Goal: Transaction & Acquisition: Purchase product/service

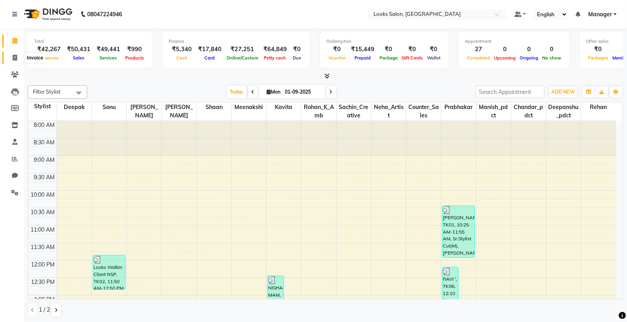
drag, startPoint x: 14, startPoint y: 53, endPoint x: 17, endPoint y: 48, distance: 5.7
click at [14, 53] on span at bounding box center [15, 57] width 14 height 9
select select "service"
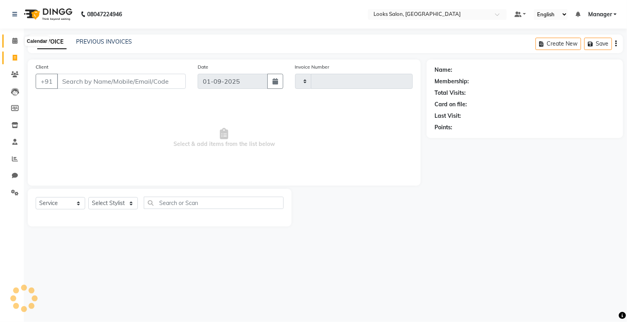
type input "4735"
click at [21, 41] on span at bounding box center [15, 40] width 14 height 9
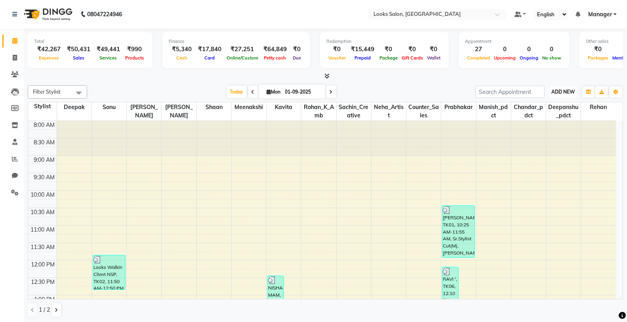
click at [560, 87] on button "ADD NEW Toggle Dropdown" at bounding box center [562, 91] width 27 height 11
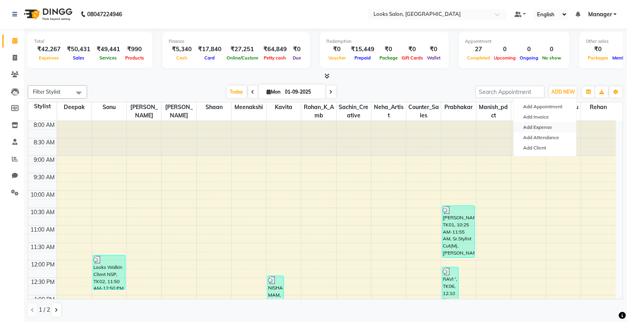
click at [548, 131] on link "Add Expense" at bounding box center [545, 127] width 63 height 10
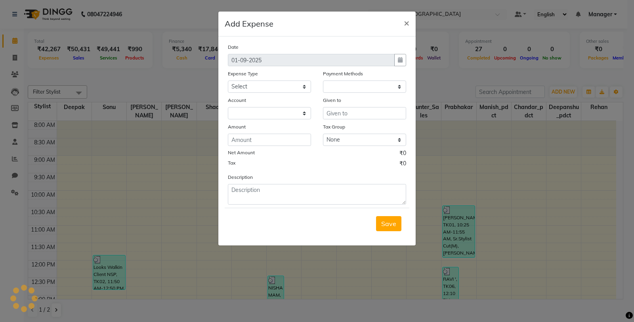
select select "1"
select select "7255"
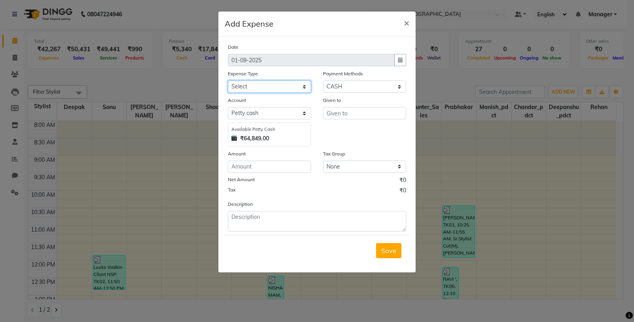
click at [292, 88] on select "Select Bank Deposit Blinkit Cash Handover CLIENT Client ordered food Client Ref…" at bounding box center [269, 86] width 83 height 12
select select "19910"
click at [228, 80] on select "Select Bank Deposit Blinkit Cash Handover CLIENT Client ordered food Client Ref…" at bounding box center [269, 86] width 83 height 12
type input "Counter_Sales"
type input "50"
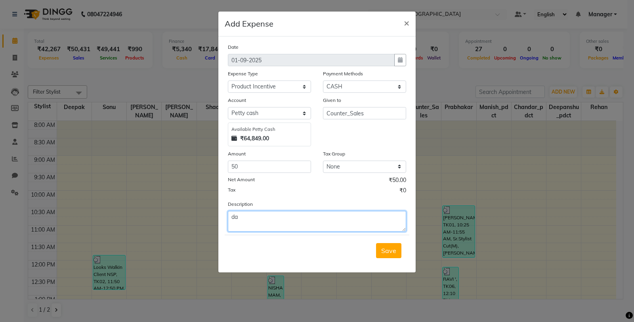
type textarea "d"
type textarea "DAMINI"
click at [389, 248] on span "Save" at bounding box center [388, 250] width 15 height 8
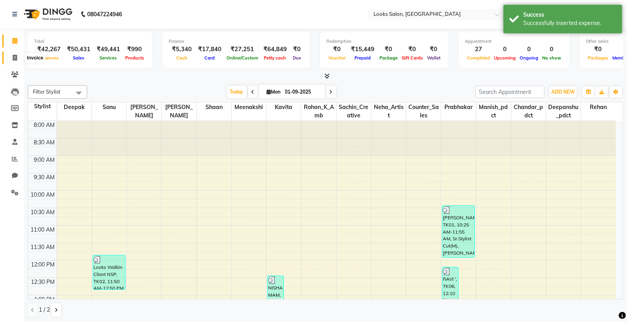
click at [16, 54] on span at bounding box center [15, 57] width 14 height 9
select select "service"
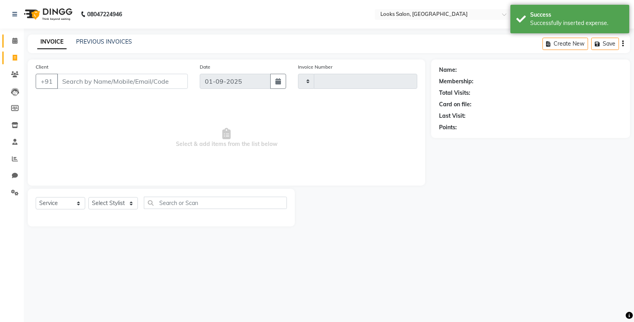
type input "4735"
click at [20, 38] on span at bounding box center [15, 40] width 14 height 9
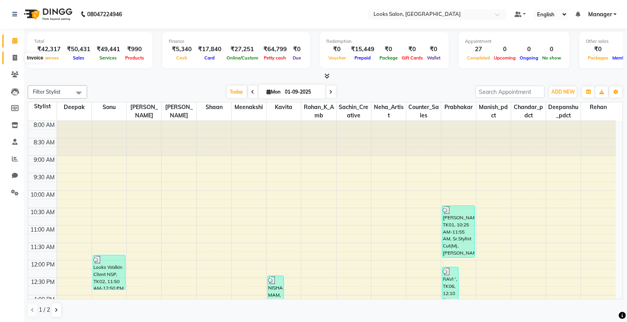
click at [13, 61] on span at bounding box center [15, 57] width 14 height 9
select select "service"
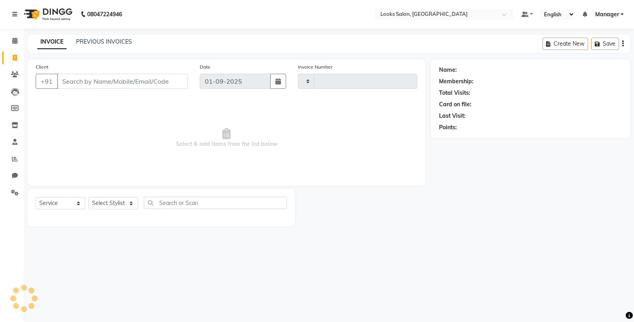
type input "4735"
select select "8125"
click at [19, 41] on span at bounding box center [15, 40] width 14 height 9
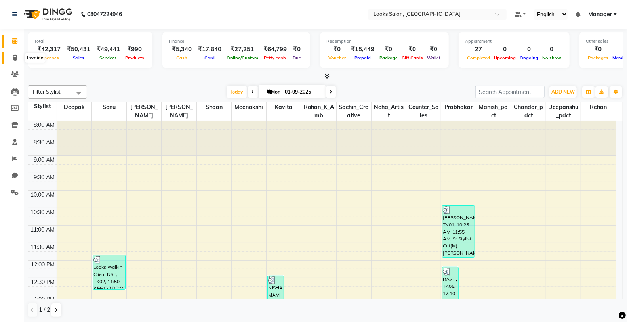
drag, startPoint x: 21, startPoint y: 59, endPoint x: 20, endPoint y: 53, distance: 5.6
click at [21, 59] on span at bounding box center [15, 57] width 14 height 9
select select "service"
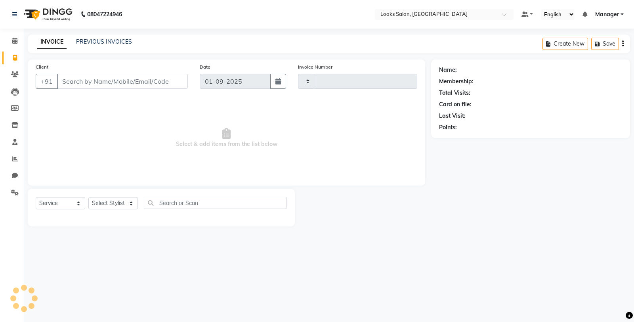
type input "4735"
select select "8125"
click at [17, 42] on span at bounding box center [15, 40] width 14 height 9
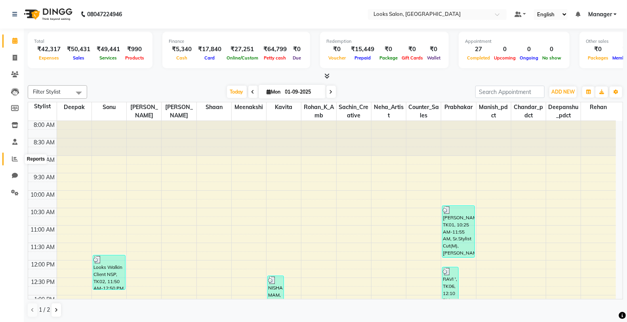
click at [15, 154] on span at bounding box center [15, 158] width 14 height 9
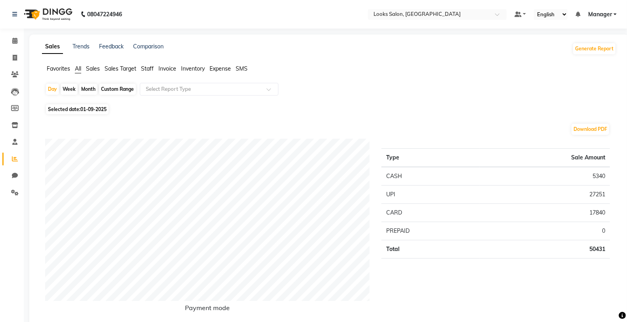
click at [144, 69] on span "Staff" at bounding box center [147, 68] width 13 height 7
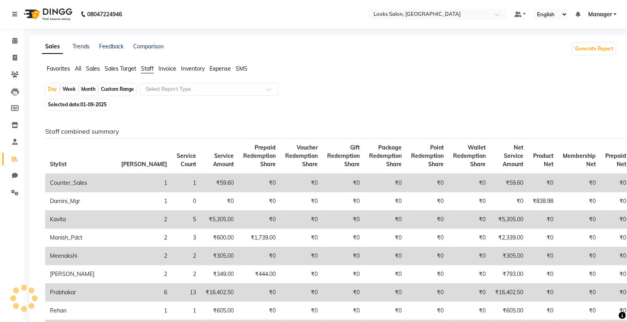
scroll to position [176, 0]
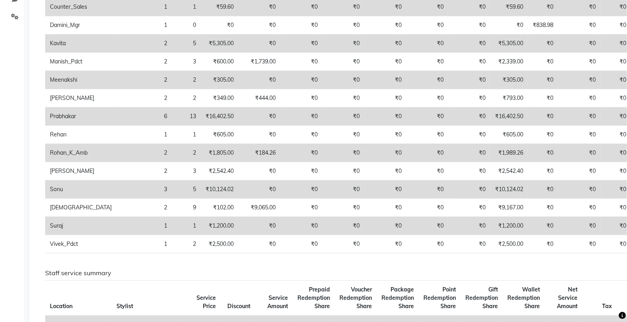
click at [490, 224] on td "₹1,200.00" at bounding box center [509, 226] width 38 height 18
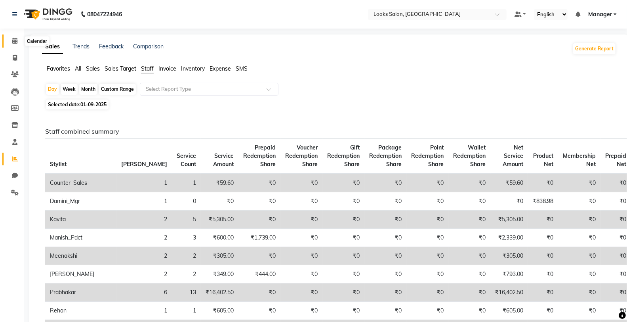
click at [17, 41] on span at bounding box center [15, 40] width 14 height 9
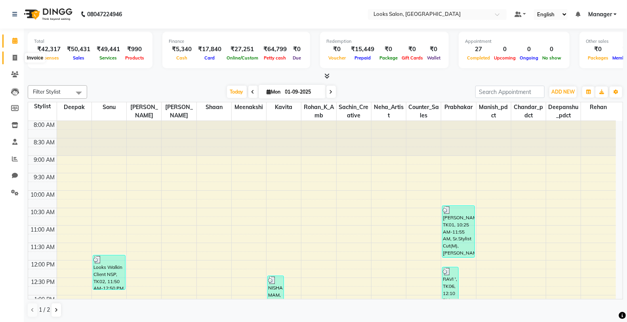
click at [17, 56] on icon at bounding box center [15, 58] width 4 height 6
select select "service"
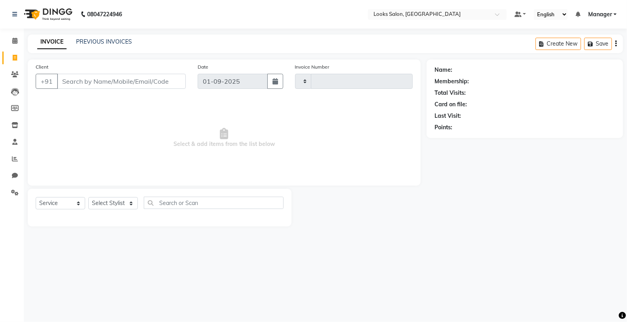
type input "4735"
select select "8125"
click at [113, 204] on select "Select Stylist" at bounding box center [113, 203] width 50 height 12
select select "90077"
click at [88, 197] on select "Select Stylist Chandar_pdct Counter_Sales Damini_Mgr Deepak Deepanshu_pdct Kavi…" at bounding box center [113, 203] width 50 height 12
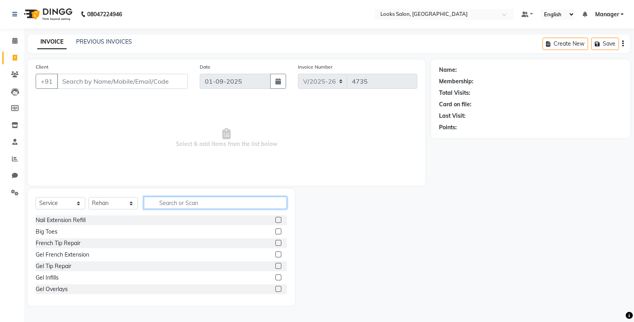
click at [179, 203] on input "text" at bounding box center [215, 202] width 143 height 12
type input "CUT"
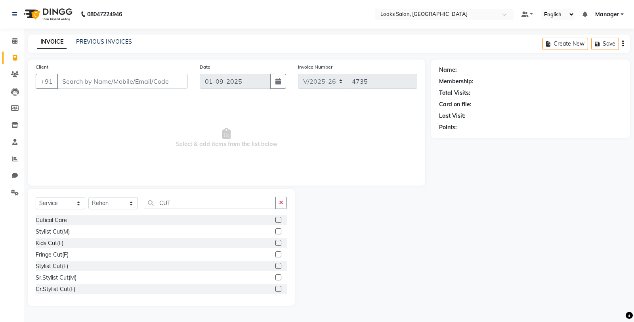
click at [275, 229] on label at bounding box center [278, 231] width 6 height 6
click at [275, 229] on input "checkbox" at bounding box center [277, 231] width 5 height 5
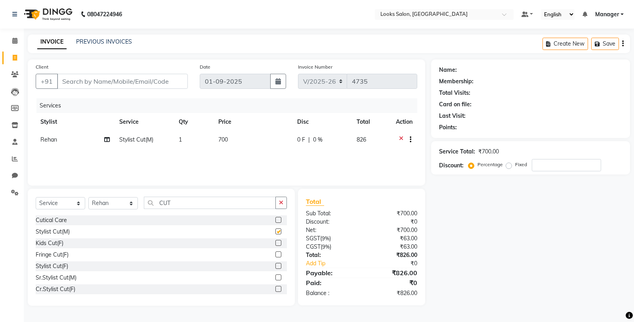
checkbox input "false"
click at [259, 131] on td "700" at bounding box center [252, 140] width 79 height 19
select select "90077"
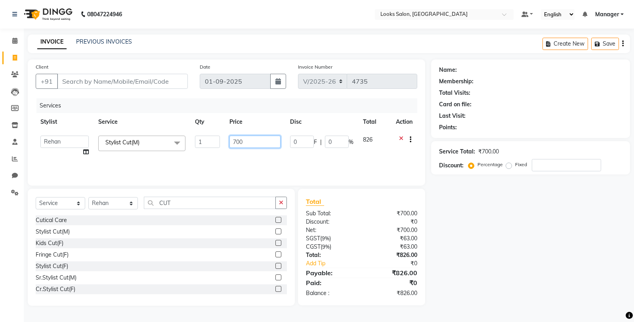
drag, startPoint x: 263, startPoint y: 141, endPoint x: 192, endPoint y: 139, distance: 70.9
click at [192, 139] on tr "Chandar_pdct Counter_Sales Damini_Mgr Deepak Deepanshu_pdct Kavita Kawal_Mgr Ma…" at bounding box center [226, 146] width 381 height 30
type input "600"
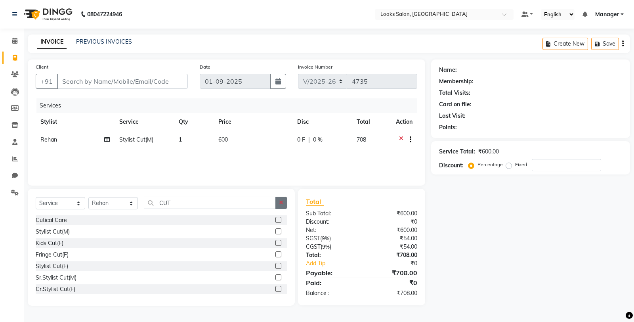
click at [282, 200] on icon "button" at bounding box center [281, 203] width 4 height 6
type input "CUT"
click at [275, 232] on label at bounding box center [278, 231] width 6 height 6
click at [275, 232] on input "checkbox" at bounding box center [277, 231] width 5 height 5
checkbox input "false"
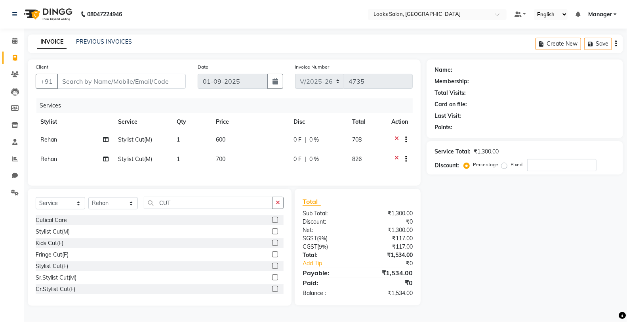
click at [244, 153] on td "700" at bounding box center [250, 159] width 78 height 19
select select "90077"
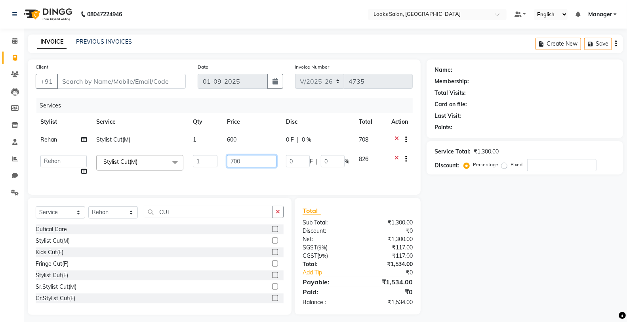
drag, startPoint x: 259, startPoint y: 157, endPoint x: 219, endPoint y: 161, distance: 39.4
click at [219, 161] on tr "Chandar_pdct Counter_Sales Damini_Mgr Deepak Deepanshu_pdct Kavita Kawal_Mgr Ma…" at bounding box center [224, 165] width 377 height 30
type input "600"
click at [279, 219] on div "Select Service Product Membership Package Voucher Prepaid Gift Card Select Styl…" at bounding box center [160, 215] width 248 height 19
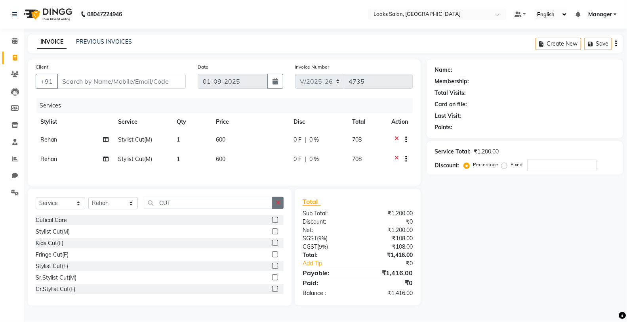
click at [277, 205] on icon "button" at bounding box center [278, 203] width 4 height 6
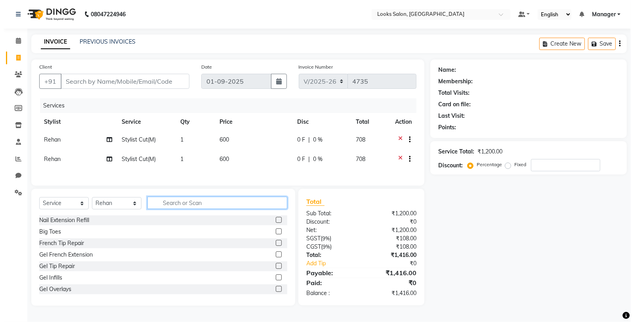
scroll to position [0, 0]
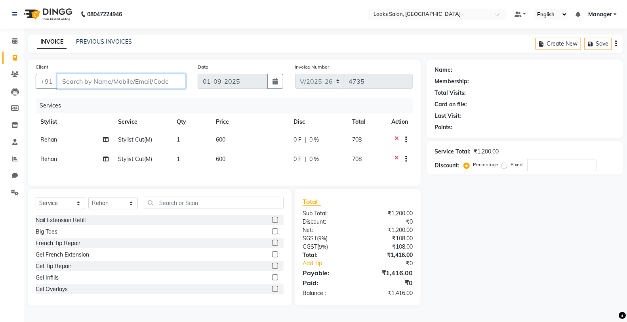
click at [94, 79] on input "Client" at bounding box center [121, 81] width 129 height 15
type input "8"
type input "0"
type input "8543071932"
click at [175, 85] on button "Add Client" at bounding box center [165, 81] width 41 height 15
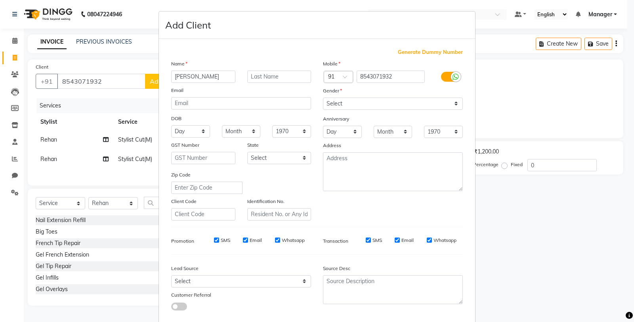
type input "[PERSON_NAME]"
click at [370, 100] on select "Select Male Female Other Prefer Not To Say" at bounding box center [393, 103] width 140 height 12
select select "male"
click at [323, 97] on select "Select Male Female Other Prefer Not To Say" at bounding box center [393, 103] width 140 height 12
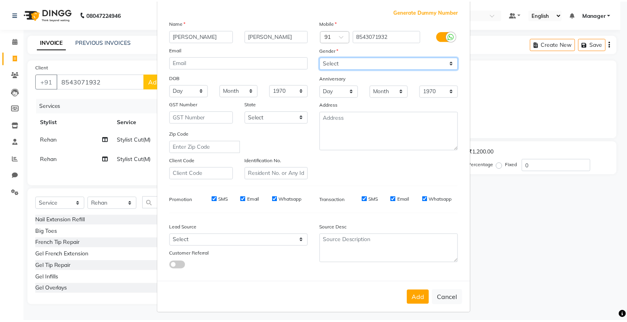
scroll to position [44, 0]
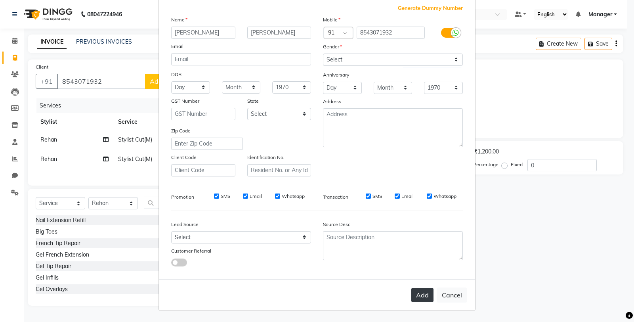
click at [417, 288] on button "Add" at bounding box center [422, 295] width 22 height 14
select select
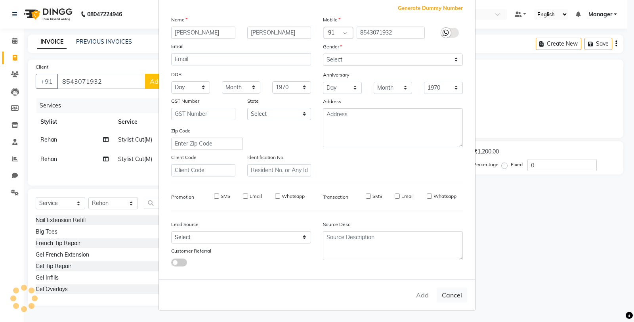
select select
checkbox input "false"
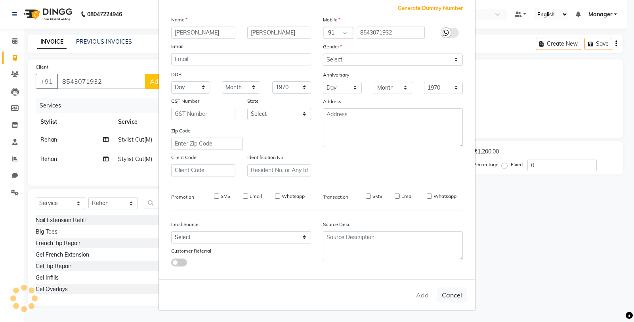
checkbox input "false"
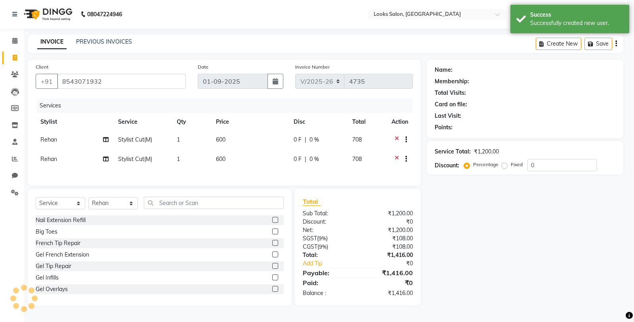
select select "1: Object"
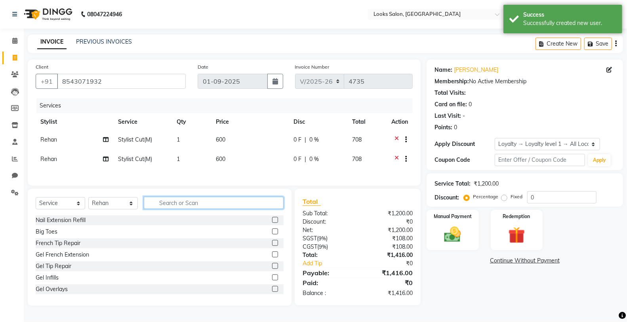
click at [188, 209] on input "text" at bounding box center [214, 202] width 140 height 12
click at [557, 195] on input "0" at bounding box center [561, 197] width 69 height 12
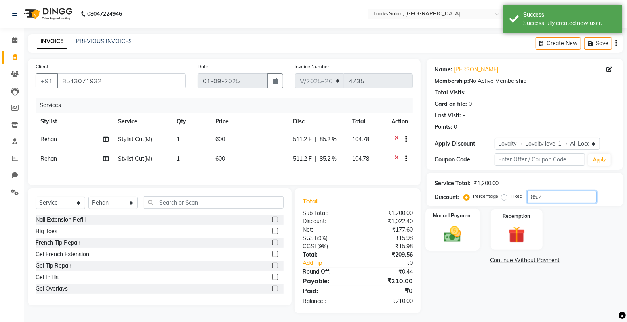
type input "85.2"
click at [464, 234] on img at bounding box center [452, 234] width 28 height 20
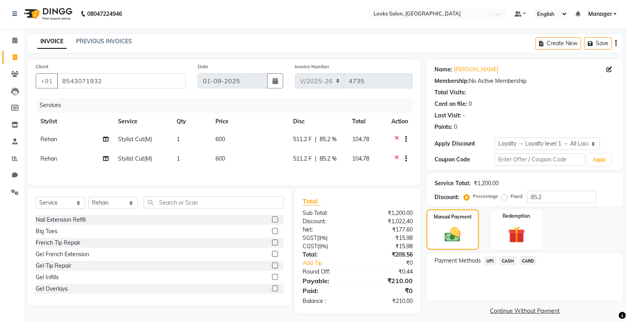
click at [488, 258] on span "UPI" at bounding box center [490, 260] width 12 height 9
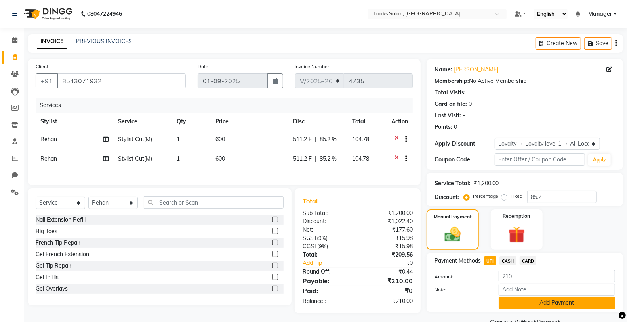
click at [520, 305] on button "Add Payment" at bounding box center [557, 302] width 116 height 12
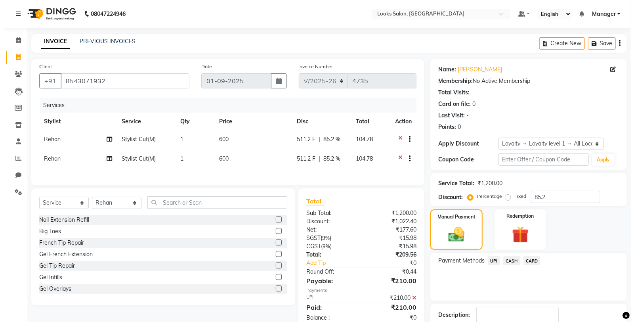
scroll to position [64, 0]
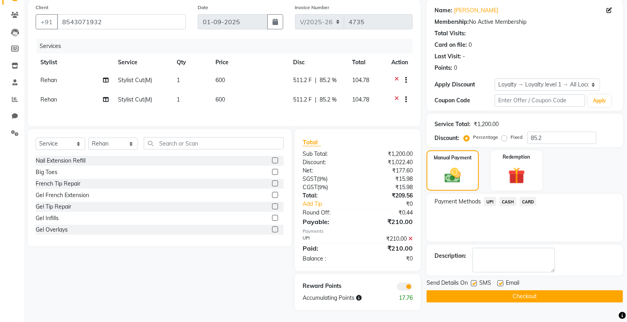
click at [403, 286] on span at bounding box center [405, 286] width 16 height 8
click at [413, 288] on input "checkbox" at bounding box center [413, 288] width 0 height 0
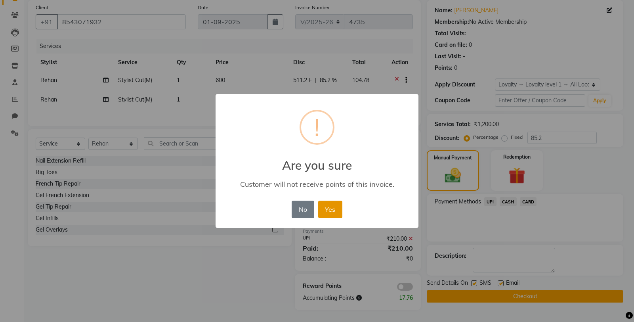
click at [332, 208] on button "Yes" at bounding box center [330, 208] width 24 height 17
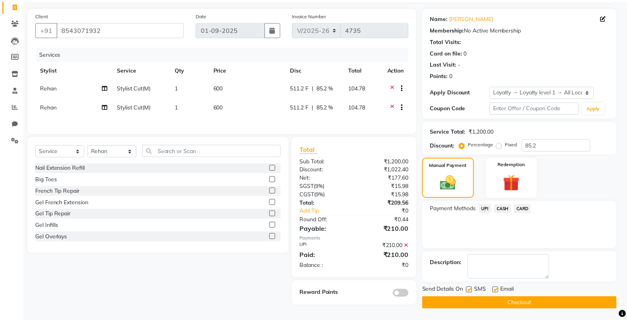
scroll to position [53, 0]
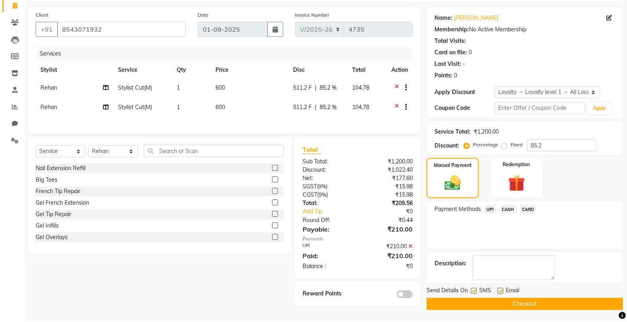
click at [472, 290] on label at bounding box center [474, 291] width 6 height 6
click at [472, 290] on input "checkbox" at bounding box center [473, 290] width 5 height 5
checkbox input "false"
click at [470, 299] on button "Checkout" at bounding box center [525, 303] width 196 height 12
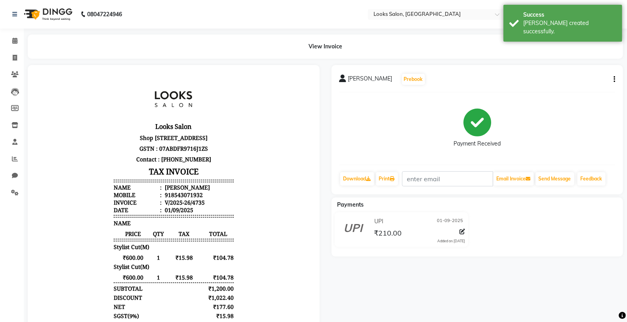
click at [382, 169] on div "RAJVEER SINGH Prebook Payment Received Download Print Email Invoice Send Messag…" at bounding box center [477, 129] width 292 height 129
click at [391, 185] on link "Print" at bounding box center [387, 178] width 22 height 13
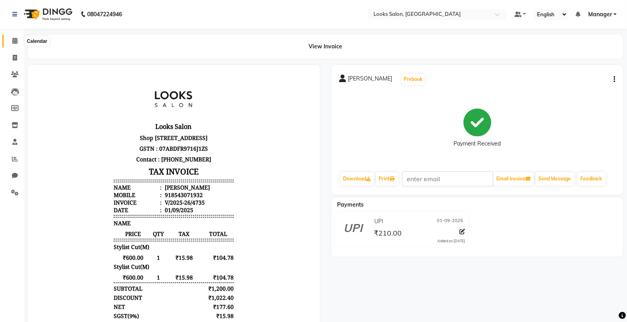
click at [18, 40] on span at bounding box center [15, 40] width 14 height 9
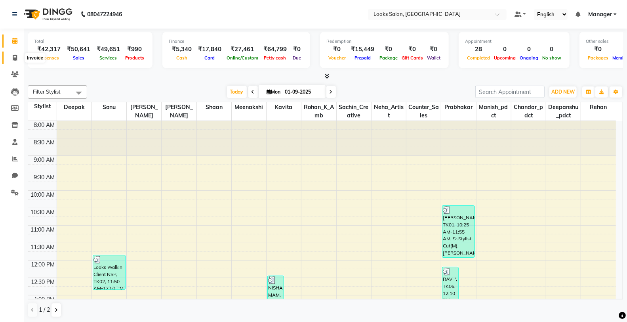
click at [13, 59] on icon at bounding box center [15, 58] width 4 height 6
select select "service"
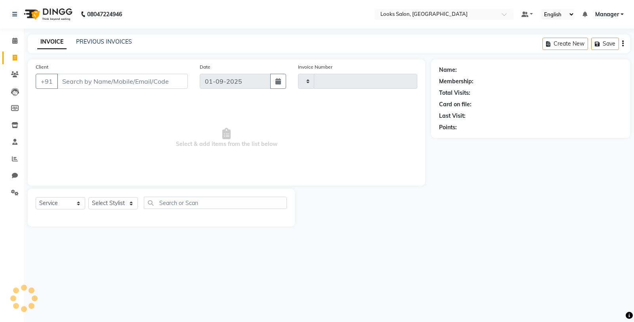
type input "4736"
select select "8125"
click at [106, 202] on select "Select Stylist Chandar_pdct Counter_Sales Damini_Mgr Deepak Deepanshu_pdct Kavi…" at bounding box center [113, 203] width 50 height 12
click at [12, 36] on span at bounding box center [15, 40] width 14 height 9
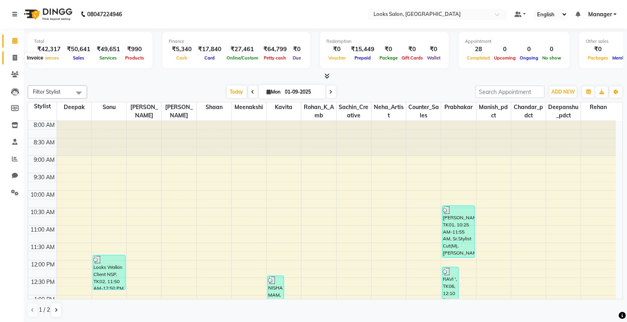
drag, startPoint x: 10, startPoint y: 53, endPoint x: 13, endPoint y: 49, distance: 5.3
click at [10, 53] on span at bounding box center [15, 57] width 14 height 9
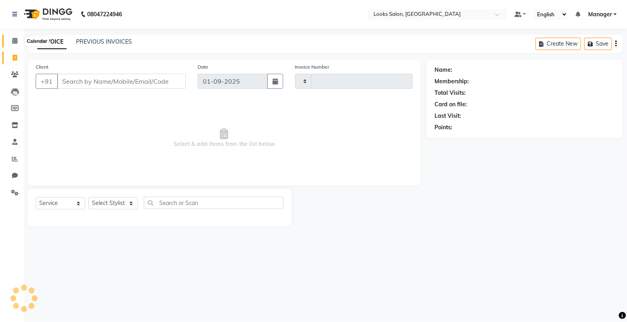
click at [15, 42] on icon at bounding box center [14, 41] width 5 height 6
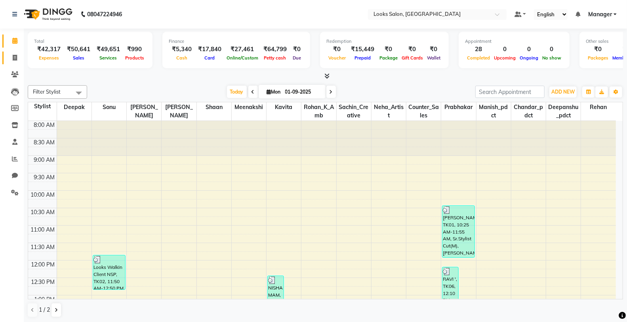
click at [14, 52] on link "Invoice" at bounding box center [11, 57] width 19 height 13
select select "service"
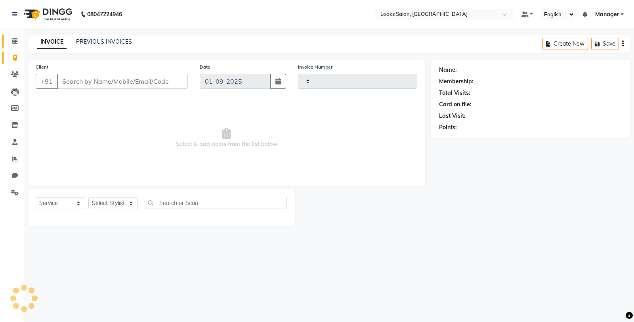
type input "4736"
select select "8125"
click at [10, 42] on span at bounding box center [15, 40] width 14 height 9
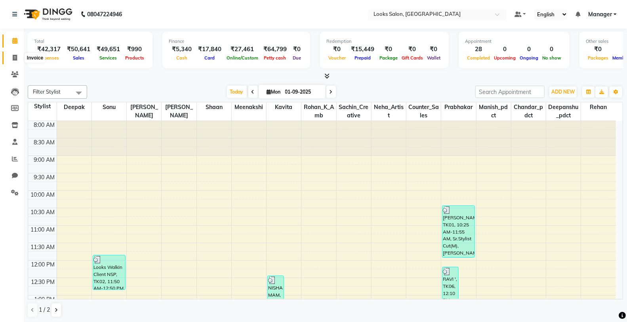
click at [20, 58] on span at bounding box center [15, 57] width 14 height 9
select select "8125"
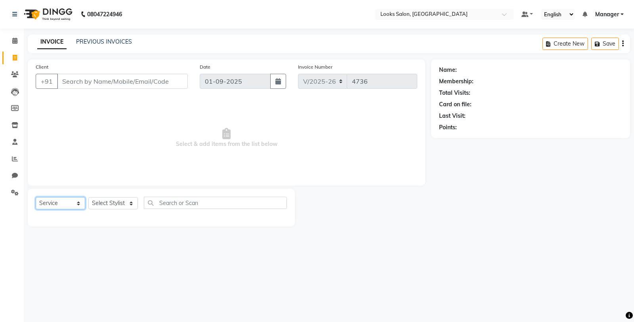
click at [63, 205] on select "Select Service Product Membership Package Voucher Prepaid Gift Card" at bounding box center [61, 203] width 50 height 12
select select "P"
click at [36, 197] on select "Select Service Product Membership Package Voucher Prepaid Gift Card" at bounding box center [61, 203] width 50 height 12
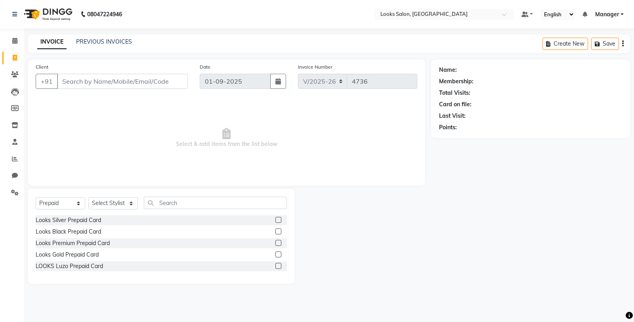
click at [115, 196] on div "Select Service Product Membership Package Voucher Prepaid Gift Card Select Styl…" at bounding box center [161, 205] width 251 height 19
click at [114, 201] on select "Select Stylist Chandar_pdct Counter_Sales Damini_Mgr Deepak Deepanshu_pdct Kavi…" at bounding box center [113, 203] width 50 height 12
select select "75841"
click at [88, 197] on select "Select Stylist Chandar_pdct Counter_Sales Damini_Mgr Deepak Deepanshu_pdct Kavi…" at bounding box center [113, 203] width 50 height 12
click at [204, 203] on input "text" at bounding box center [215, 202] width 143 height 12
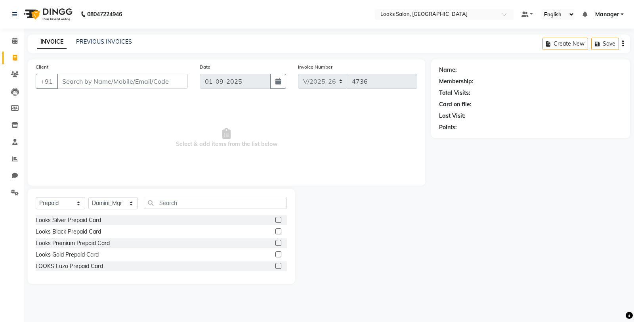
click at [278, 228] on label at bounding box center [278, 231] width 6 height 6
click at [278, 229] on input "checkbox" at bounding box center [277, 231] width 5 height 5
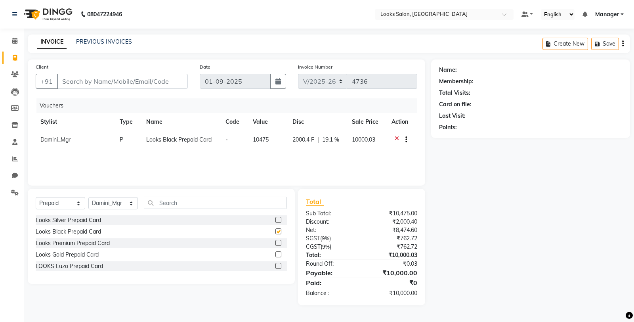
checkbox input "false"
click at [267, 196] on input "text" at bounding box center [215, 202] width 143 height 12
click at [166, 82] on input "Client" at bounding box center [122, 81] width 131 height 15
click at [85, 81] on input "Client" at bounding box center [122, 81] width 131 height 15
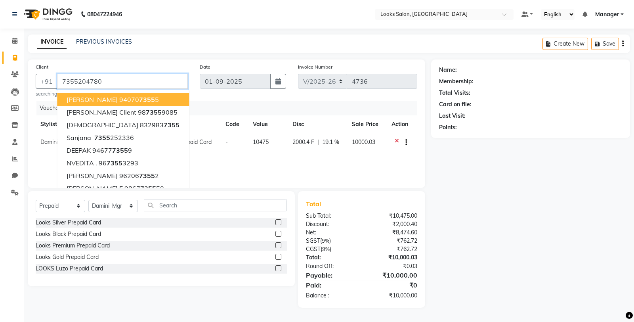
type input "7355204780"
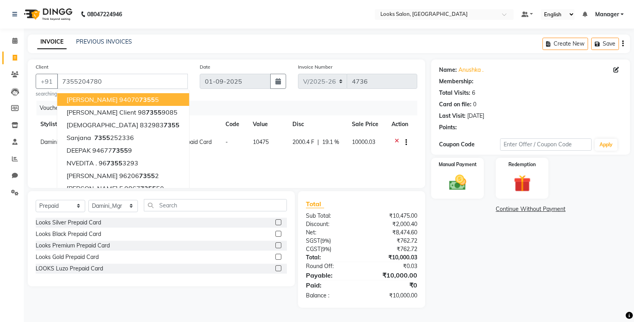
select select "1: Object"
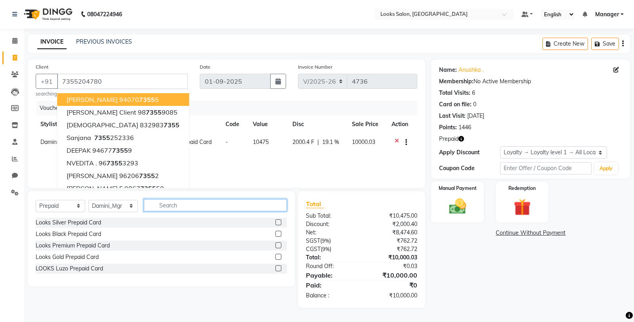
click at [242, 206] on input "text" at bounding box center [215, 205] width 143 height 12
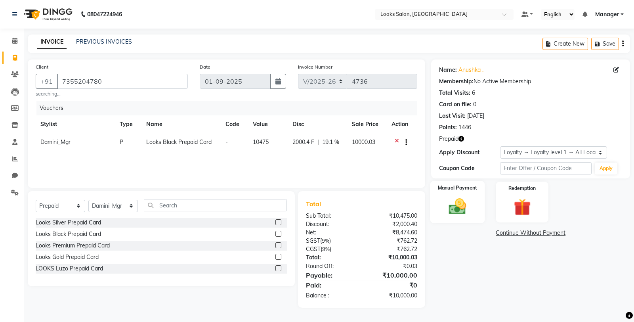
click at [458, 211] on img at bounding box center [457, 206] width 29 height 20
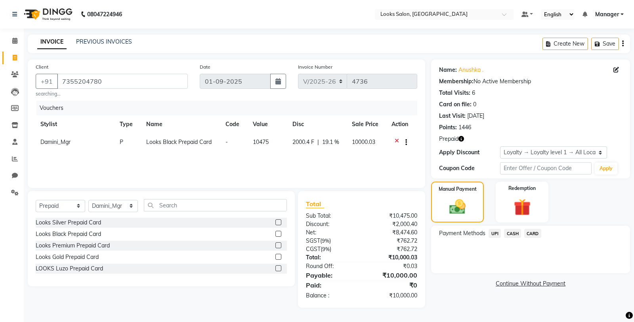
click at [495, 232] on span "UPI" at bounding box center [494, 233] width 12 height 9
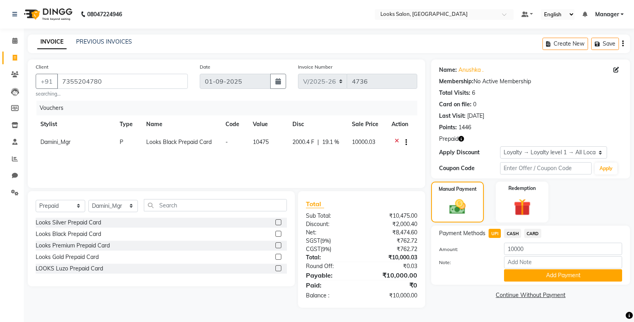
click at [517, 276] on button "Add Payment" at bounding box center [563, 275] width 118 height 12
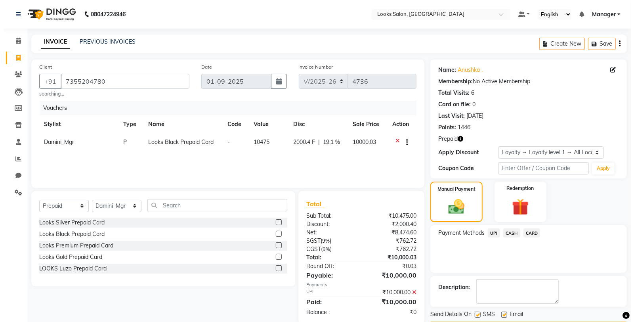
scroll to position [44, 0]
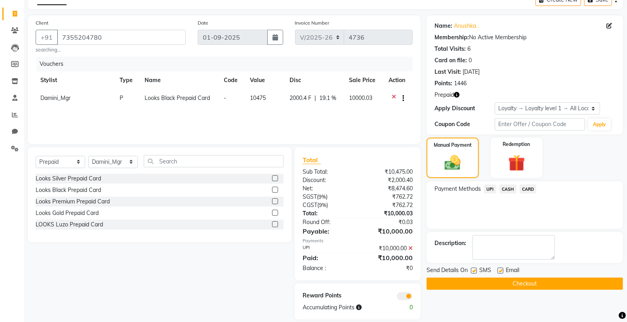
click at [408, 296] on span at bounding box center [405, 296] width 16 height 8
click at [413, 297] on input "checkbox" at bounding box center [413, 297] width 0 height 0
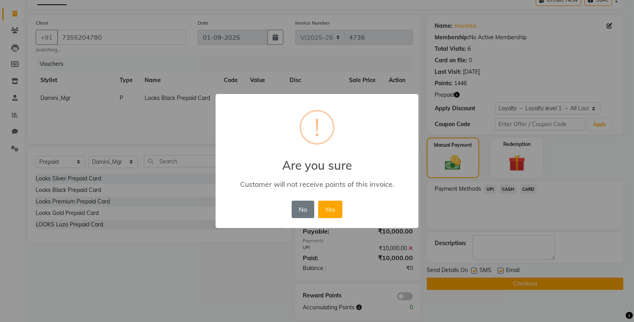
drag, startPoint x: 336, startPoint y: 208, endPoint x: 400, endPoint y: 240, distance: 72.1
click at [337, 207] on button "Yes" at bounding box center [330, 208] width 24 height 17
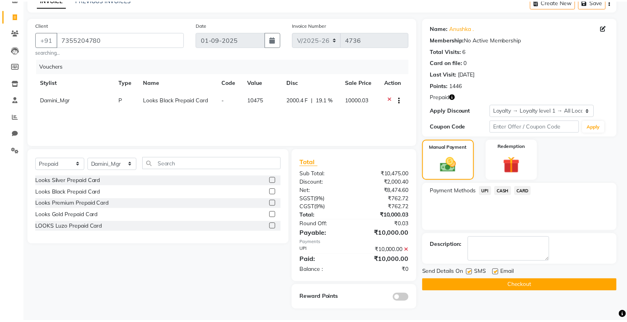
scroll to position [42, 0]
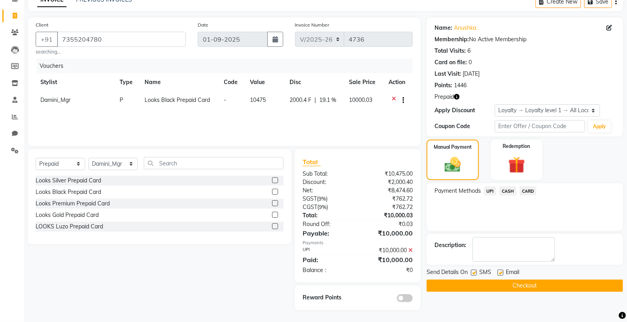
click at [470, 282] on button "Checkout" at bounding box center [525, 285] width 196 height 12
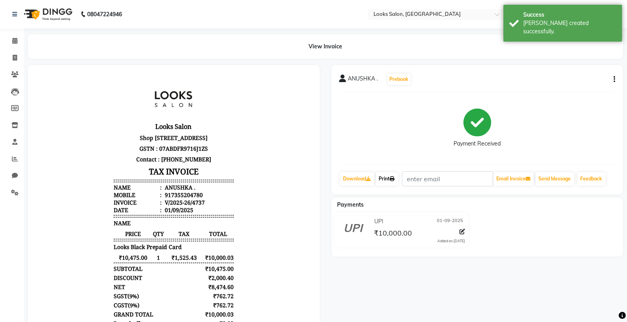
click at [390, 181] on link "Print" at bounding box center [387, 178] width 22 height 13
click at [13, 56] on icon at bounding box center [15, 58] width 4 height 6
select select "service"
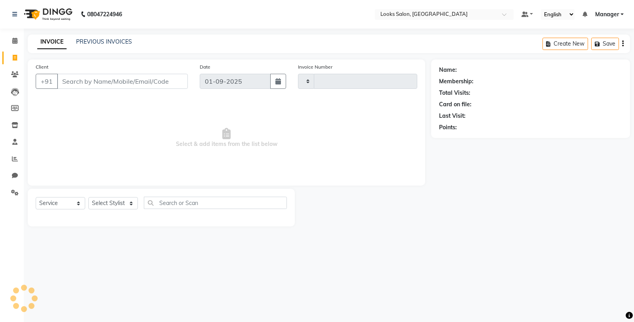
type input "4738"
select select "8125"
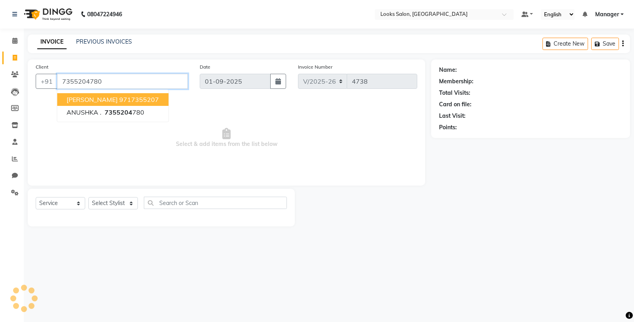
type input "7355204780"
select select "1: Object"
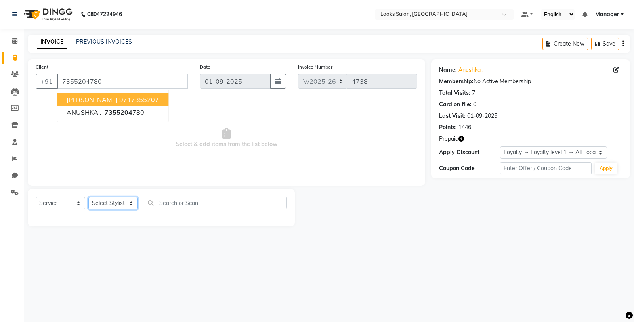
click at [112, 201] on select "Select Stylist Chandar_pdct Counter_Sales Damini_Mgr Deepak Deepanshu_pdct Kavi…" at bounding box center [113, 203] width 50 height 12
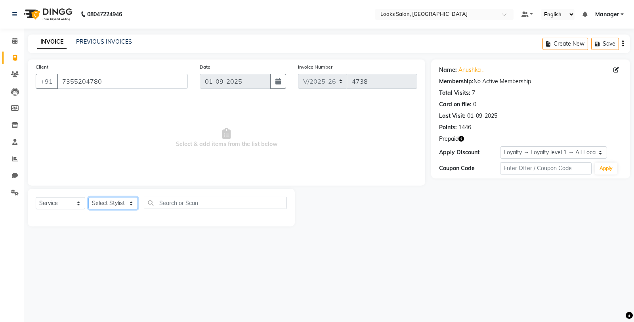
select select "75840"
click at [88, 197] on select "Select Stylist Chandar_pdct Counter_Sales Damini_Mgr Deepak Deepanshu_pdct Kavi…" at bounding box center [113, 203] width 50 height 12
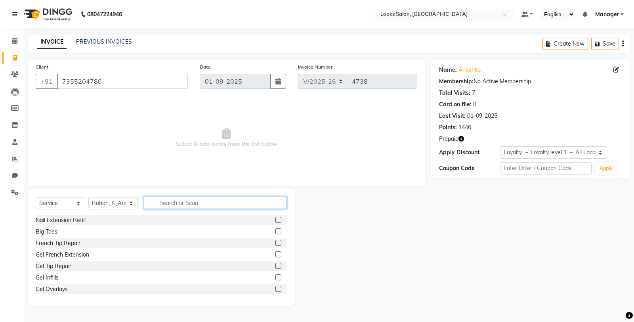
click at [192, 202] on input "text" at bounding box center [215, 202] width 143 height 12
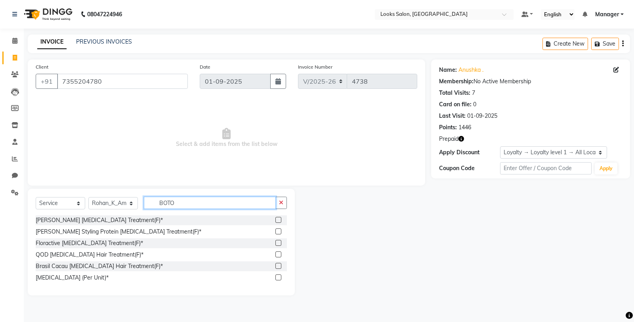
type input "BOTO"
click at [278, 220] on label at bounding box center [278, 220] width 6 height 6
click at [278, 220] on input "checkbox" at bounding box center [277, 219] width 5 height 5
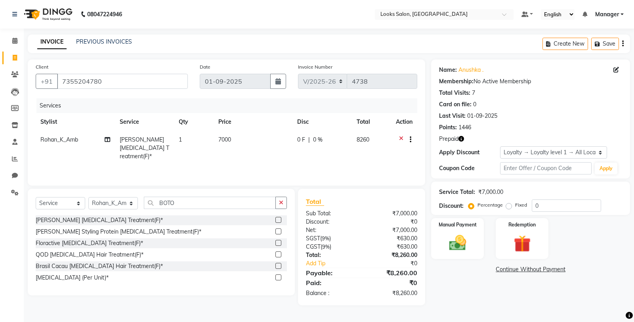
checkbox input "false"
click at [255, 140] on td "7000" at bounding box center [252, 148] width 79 height 34
select select "75840"
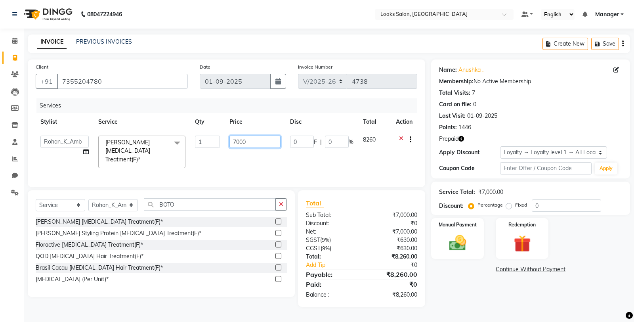
drag, startPoint x: 255, startPoint y: 140, endPoint x: 225, endPoint y: 142, distance: 29.7
click at [225, 142] on td "7000" at bounding box center [255, 152] width 61 height 42
type input "10475"
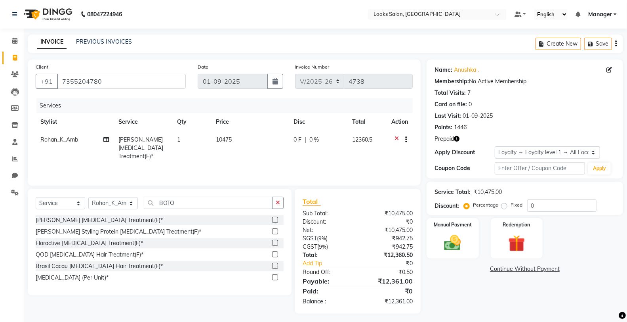
click at [464, 139] on div "Prepaid" at bounding box center [524, 139] width 181 height 8
click at [457, 139] on icon "button" at bounding box center [457, 139] width 6 height 6
click at [514, 236] on img at bounding box center [517, 243] width 28 height 22
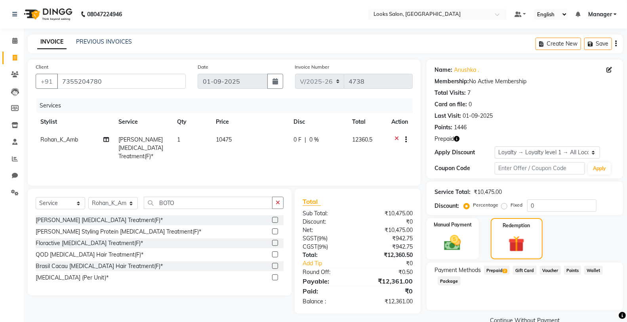
drag, startPoint x: 497, startPoint y: 274, endPoint x: 514, endPoint y: 266, distance: 18.4
click at [497, 274] on span "Prepaid 2" at bounding box center [497, 269] width 26 height 9
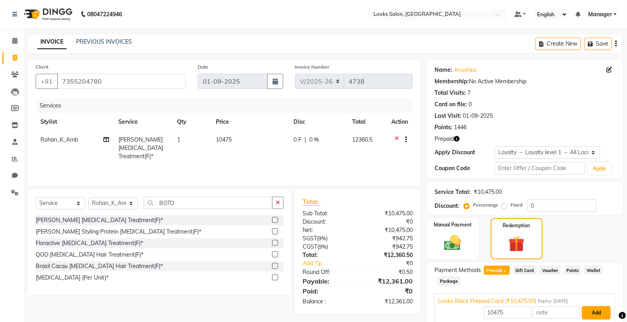
click at [603, 306] on button "Add" at bounding box center [596, 312] width 29 height 13
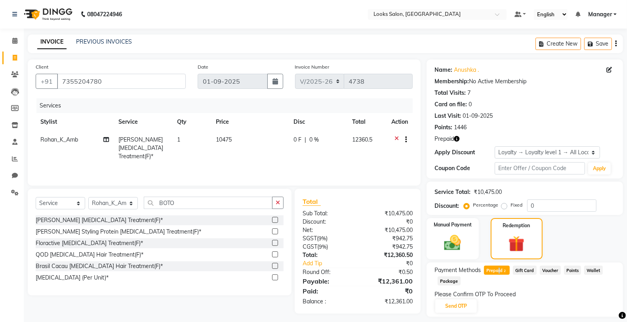
scroll to position [23, 0]
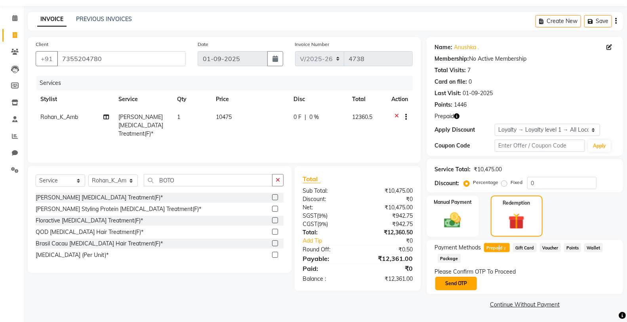
click at [456, 283] on button "Send OTP" at bounding box center [456, 282] width 42 height 13
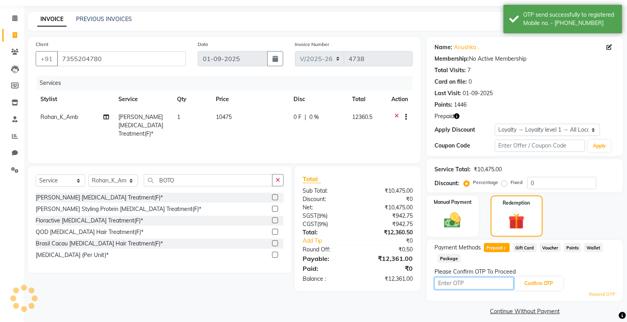
click at [457, 282] on input "text" at bounding box center [473, 283] width 79 height 12
click at [324, 297] on div "Client +91 7355204780 Date 01-09-2025 Invoice Number V/2025 V/2025-26 4738 Serv…" at bounding box center [224, 177] width 405 height 280
click at [482, 281] on input "text" at bounding box center [473, 283] width 79 height 12
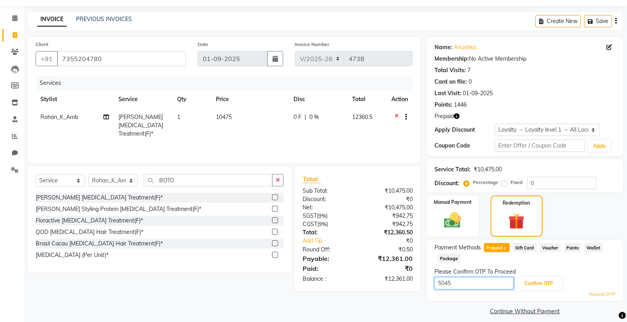
type input "5045"
click at [539, 274] on div "Please Confirm OTP To Proceed" at bounding box center [524, 271] width 181 height 8
click at [540, 278] on button "Confirm OTP" at bounding box center [538, 282] width 48 height 13
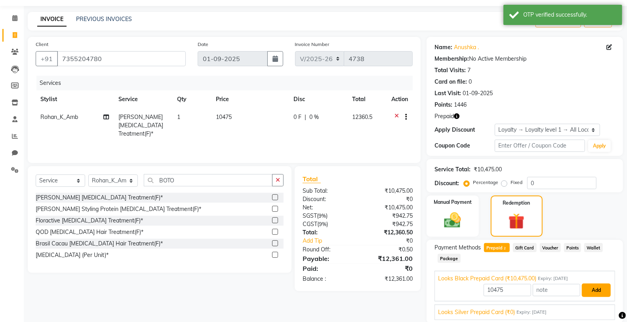
click at [582, 286] on button "Add" at bounding box center [596, 289] width 29 height 13
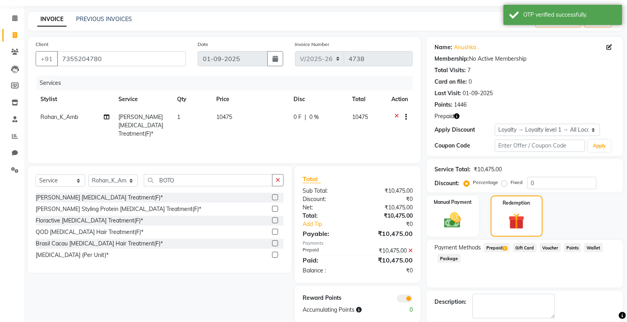
scroll to position [61, 0]
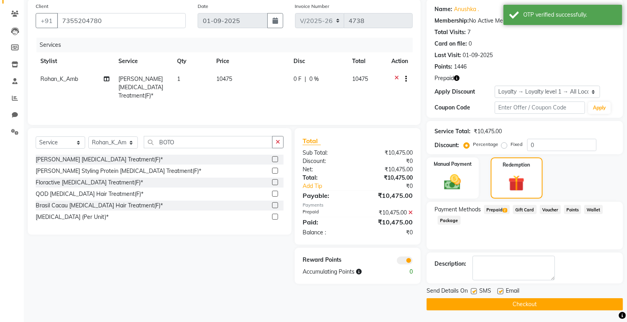
click at [469, 304] on button "Checkout" at bounding box center [525, 304] width 196 height 12
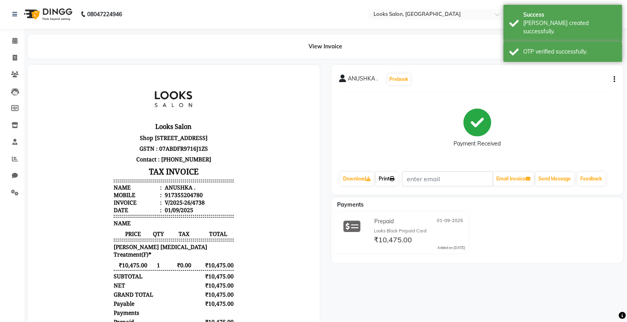
click at [394, 173] on link "Print" at bounding box center [387, 178] width 22 height 13
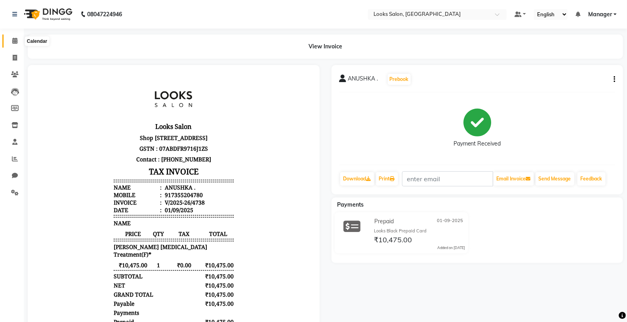
click at [10, 41] on span at bounding box center [15, 40] width 14 height 9
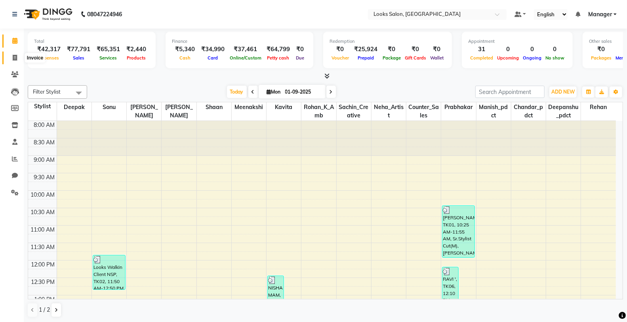
click at [13, 61] on span at bounding box center [15, 57] width 14 height 9
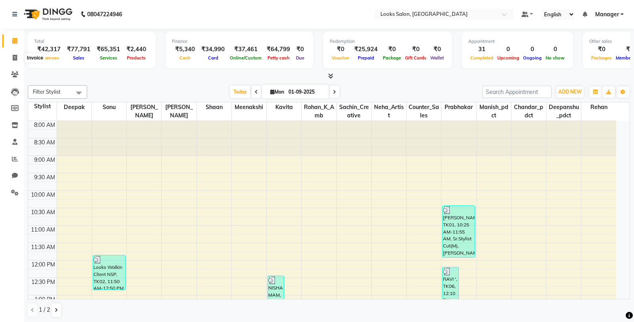
select select "8125"
select select "service"
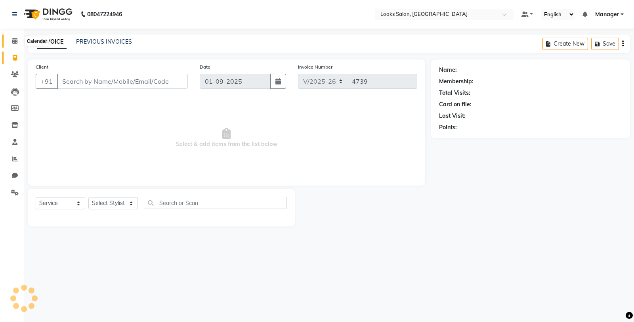
click at [16, 40] on icon at bounding box center [14, 41] width 5 height 6
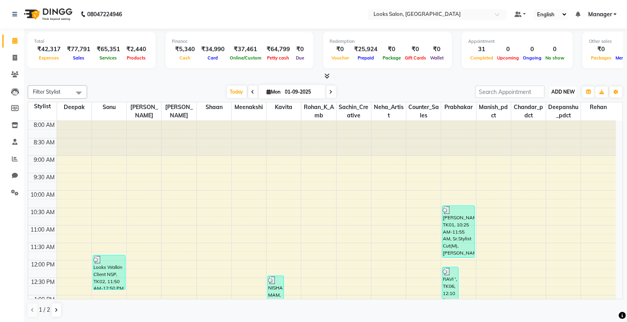
click at [560, 91] on span "ADD NEW" at bounding box center [562, 92] width 23 height 6
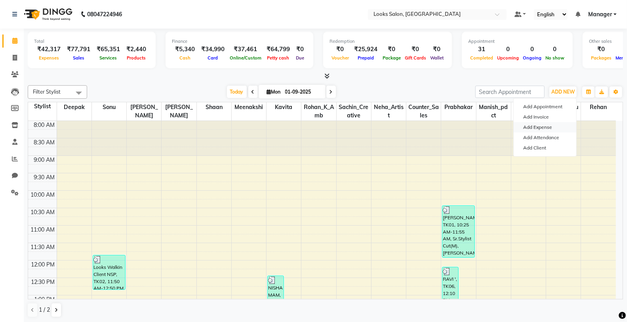
click at [549, 124] on link "Add Expense" at bounding box center [545, 127] width 63 height 10
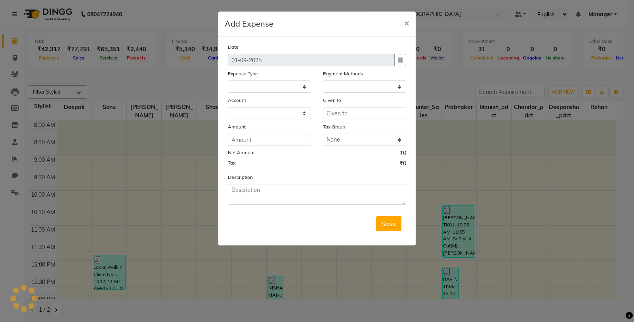
select select
select select "1"
select select "7255"
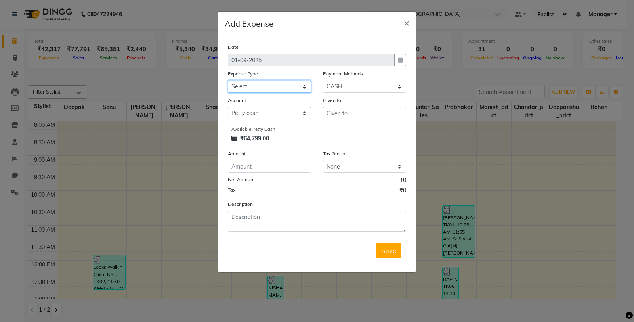
drag, startPoint x: 244, startPoint y: 85, endPoint x: 245, endPoint y: 91, distance: 6.8
click at [244, 85] on select "Select Bank Deposit Blinkit Cash Handover CLIENT Client ordered food Client Ref…" at bounding box center [269, 86] width 83 height 12
select select "19910"
click at [228, 80] on select "Select Bank Deposit Blinkit Cash Handover CLIENT Client ordered food Client Ref…" at bounding box center [269, 86] width 83 height 12
type input "Counter_Sales"
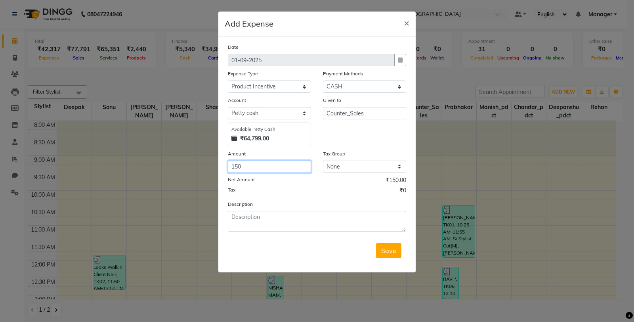
type input "150"
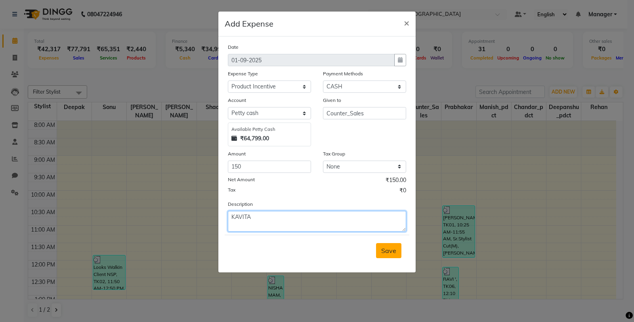
type textarea "KAVITA"
click at [384, 250] on span "Save" at bounding box center [388, 250] width 15 height 8
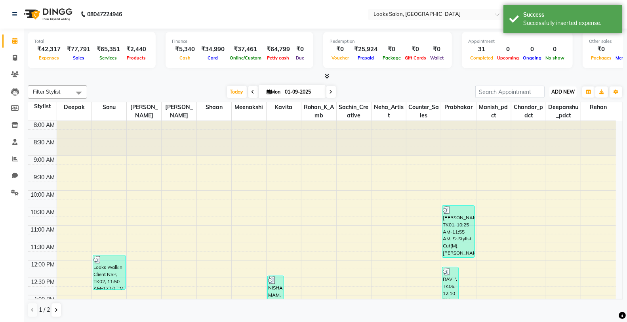
click at [562, 96] on button "ADD NEW Toggle Dropdown" at bounding box center [562, 91] width 27 height 11
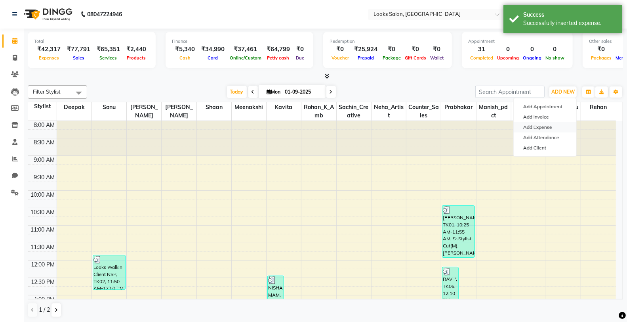
click at [551, 122] on link "Add Expense" at bounding box center [545, 127] width 63 height 10
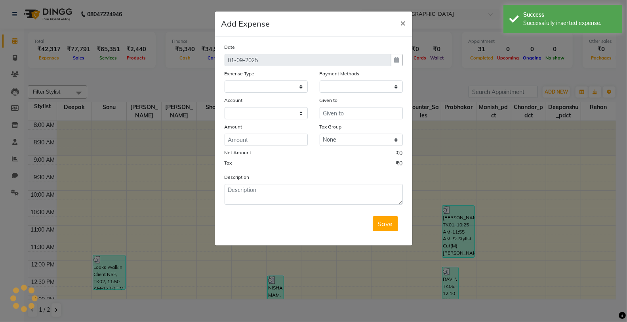
select select
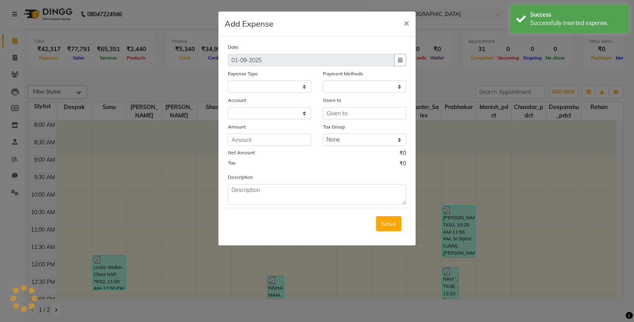
select select "1"
select select "7255"
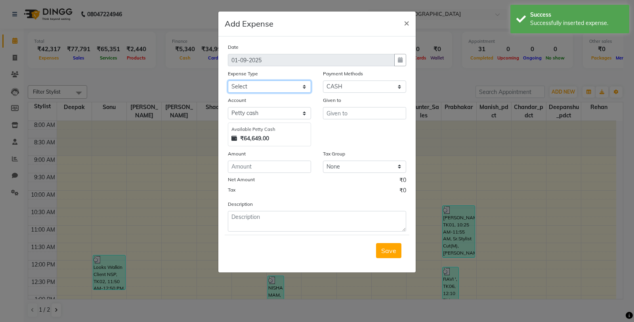
click at [287, 80] on select "Select Bank Deposit Blinkit Cash Handover CLIENT Client ordered food Client Ref…" at bounding box center [269, 86] width 83 height 12
select select "24169"
click at [228, 80] on select "Select Bank Deposit Blinkit Cash Handover CLIENT Client ordered food Client Ref…" at bounding box center [269, 86] width 83 height 12
type input "Counter_Sales"
type input "200"
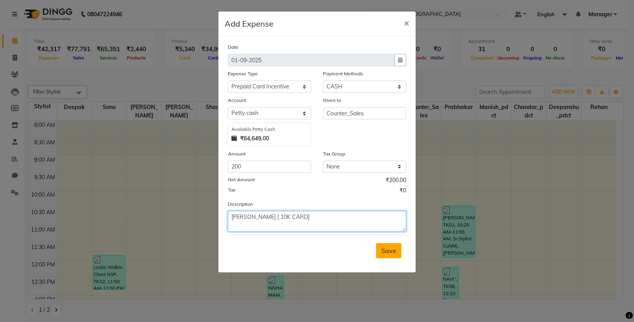
type textarea "DAMINI [ 10K CARD]"
click at [385, 255] on button "Save" at bounding box center [388, 250] width 25 height 15
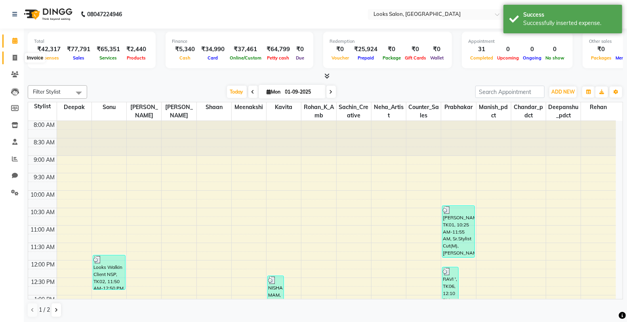
click at [15, 56] on icon at bounding box center [15, 58] width 4 height 6
select select "service"
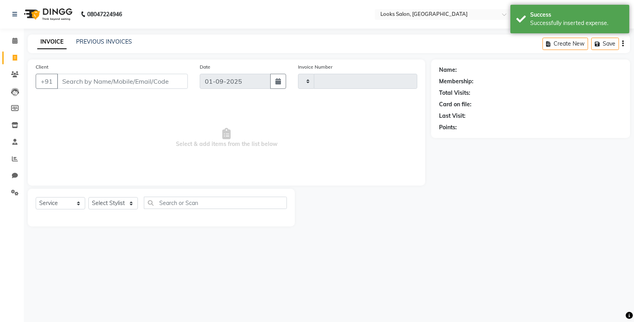
type input "4739"
select select "8125"
click at [12, 161] on icon at bounding box center [15, 159] width 6 height 6
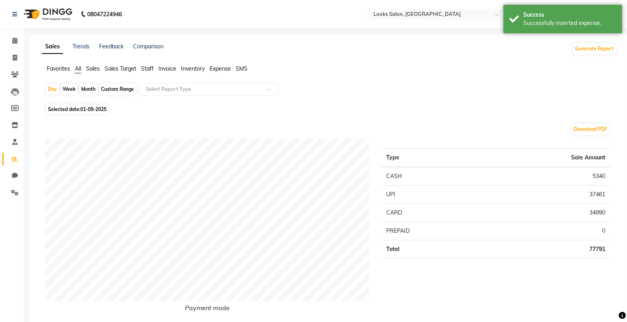
click at [153, 72] on li "Staff" at bounding box center [147, 69] width 13 height 8
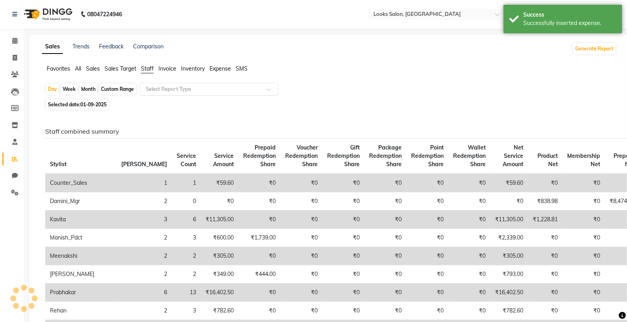
click at [174, 91] on input "text" at bounding box center [201, 89] width 114 height 8
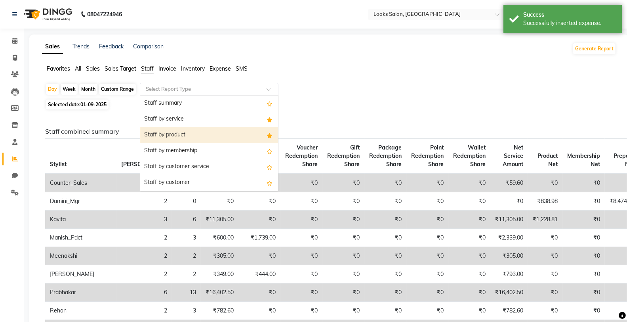
click at [195, 130] on div "Staff by product" at bounding box center [209, 135] width 138 height 16
select select "full_report"
select select "csv"
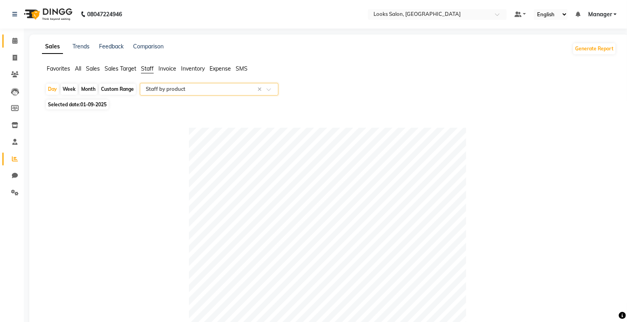
click at [17, 44] on span at bounding box center [15, 40] width 14 height 9
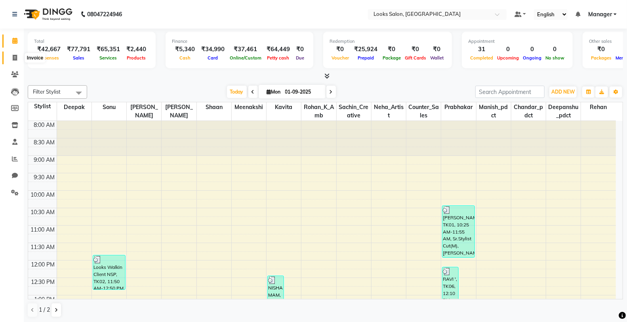
click at [10, 54] on span at bounding box center [15, 57] width 14 height 9
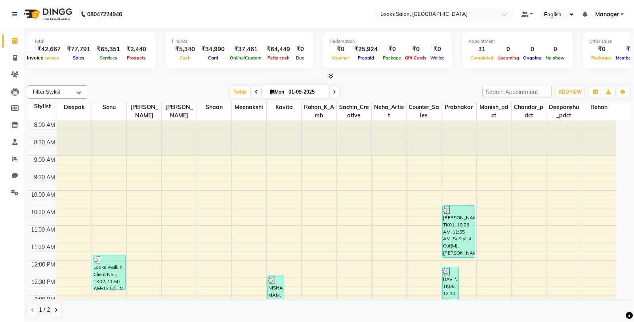
select select "service"
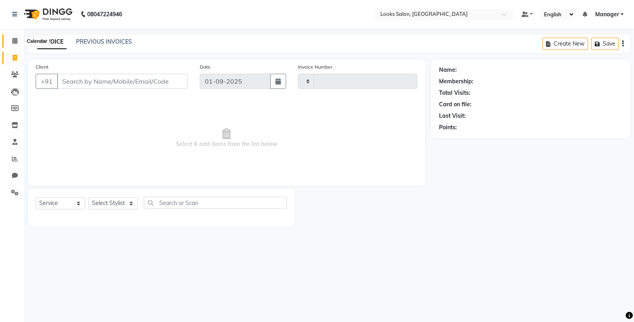
type input "4739"
click at [14, 42] on icon at bounding box center [14, 41] width 5 height 6
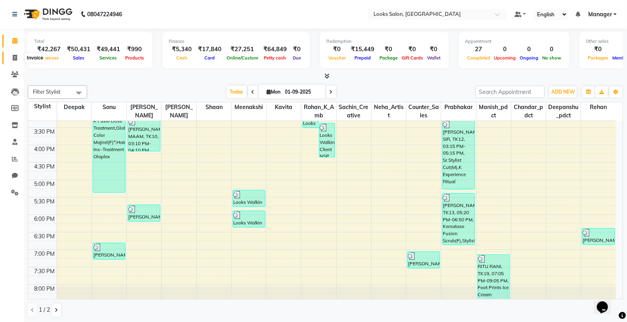
click at [9, 53] on span at bounding box center [15, 57] width 14 height 9
select select "service"
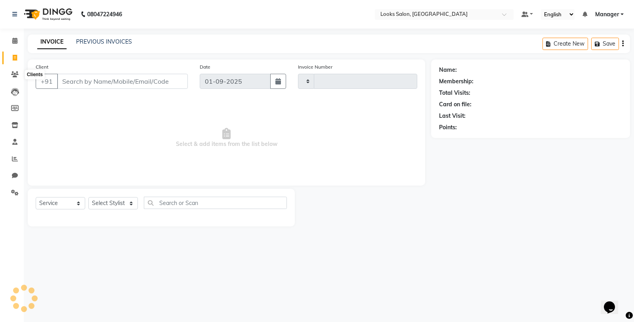
type input "4735"
select select "8125"
click at [110, 202] on select "Select Stylist Chandar_pdct Counter_Sales Damini_Mgr Deepak Deepanshu_pdct Kavi…" at bounding box center [113, 203] width 50 height 12
select select "89617"
click at [88, 197] on select "Select Stylist Chandar_pdct Counter_Sales Damini_Mgr Deepak Deepanshu_pdct Kavi…" at bounding box center [113, 203] width 50 height 12
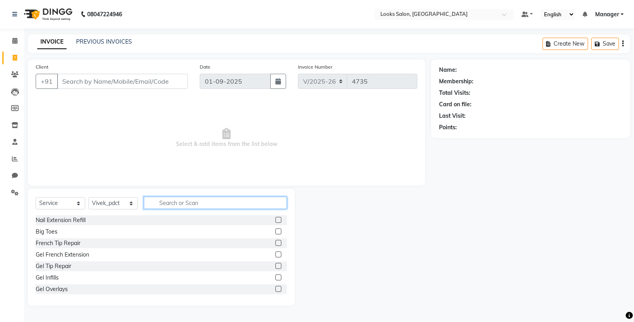
click at [179, 199] on input "text" at bounding box center [215, 202] width 143 height 12
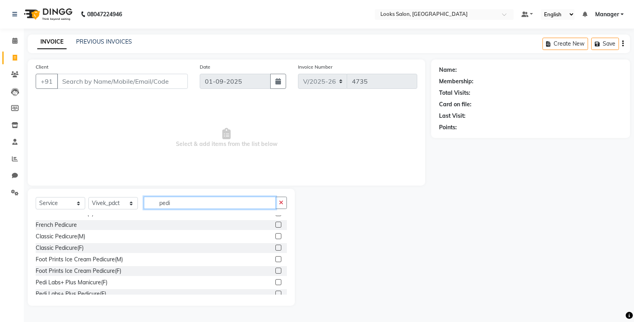
scroll to position [88, 0]
type input "pedi"
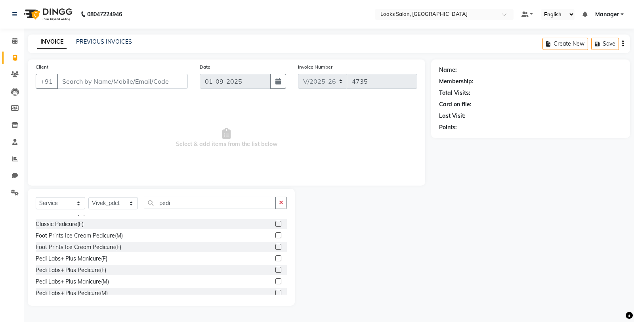
click at [275, 268] on label at bounding box center [278, 270] width 6 height 6
click at [275, 268] on input "checkbox" at bounding box center [277, 269] width 5 height 5
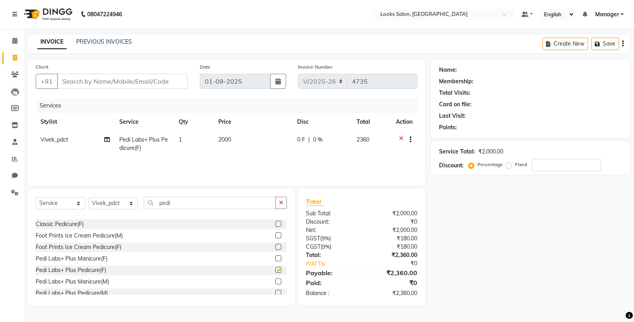
checkbox input "false"
drag, startPoint x: 282, startPoint y: 202, endPoint x: 266, endPoint y: 201, distance: 15.9
click at [280, 202] on icon "button" at bounding box center [281, 203] width 4 height 6
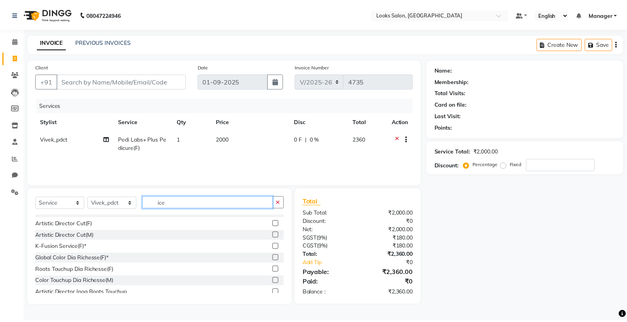
scroll to position [1, 0]
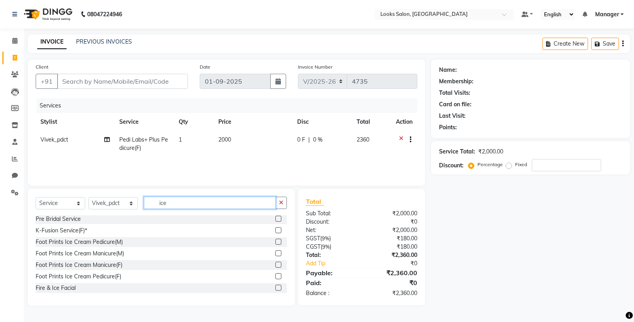
type input "ice"
click at [275, 263] on label at bounding box center [278, 264] width 6 height 6
click at [275, 263] on input "checkbox" at bounding box center [277, 264] width 5 height 5
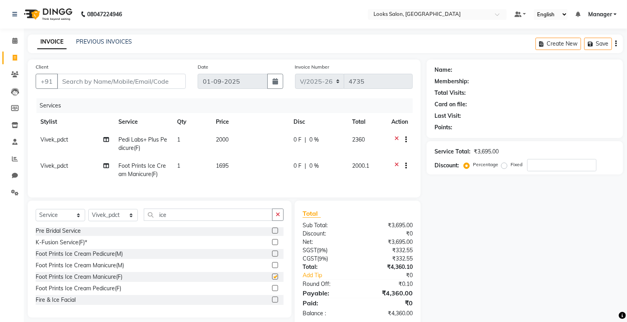
checkbox input "false"
click at [246, 165] on td "1695" at bounding box center [250, 170] width 78 height 26
select select "89617"
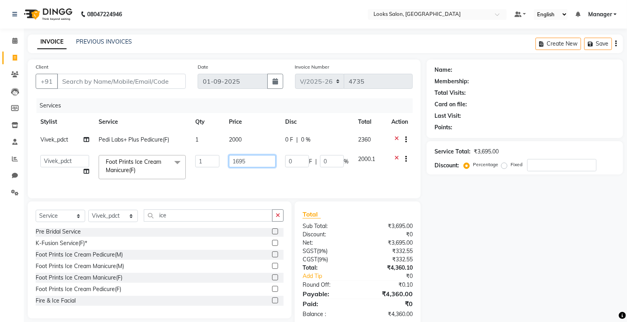
drag, startPoint x: 257, startPoint y: 163, endPoint x: 208, endPoint y: 161, distance: 49.9
click at [208, 161] on tr "Chandar_pdct Counter_Sales Damini_Mgr Deepak Deepanshu_pdct Kavita Kawal_Mgr Ma…" at bounding box center [224, 167] width 377 height 34
type input "1500"
click at [279, 218] on icon "button" at bounding box center [278, 215] width 4 height 6
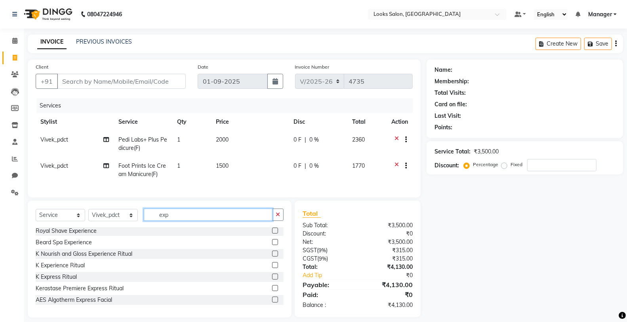
type input "exp"
drag, startPoint x: 269, startPoint y: 271, endPoint x: 260, endPoint y: 251, distance: 22.5
click at [272, 268] on label at bounding box center [275, 265] width 6 height 6
click at [272, 268] on input "checkbox" at bounding box center [274, 265] width 5 height 5
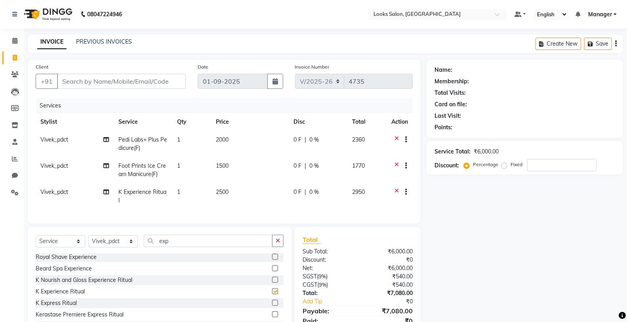
checkbox input "false"
click at [255, 194] on td "2500" at bounding box center [250, 196] width 78 height 26
select select "89617"
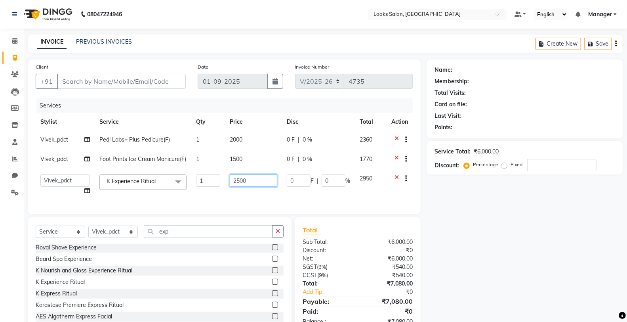
drag, startPoint x: 267, startPoint y: 184, endPoint x: 210, endPoint y: 180, distance: 56.7
click at [210, 180] on tr "Chandar_pdct Counter_Sales Damini_Mgr Deepak Deepanshu_pdct Kavita Kawal_Mgr Ma…" at bounding box center [224, 185] width 377 height 30
type input "3800"
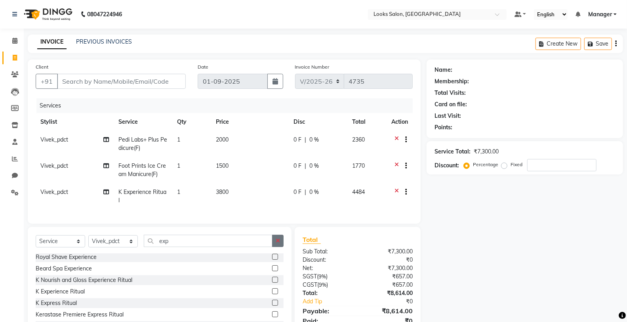
click at [280, 238] on div "Select Service Product Membership Package Voucher Prepaid Gift Card Select Styl…" at bounding box center [160, 285] width 264 height 117
click at [281, 247] on button "button" at bounding box center [277, 240] width 11 height 12
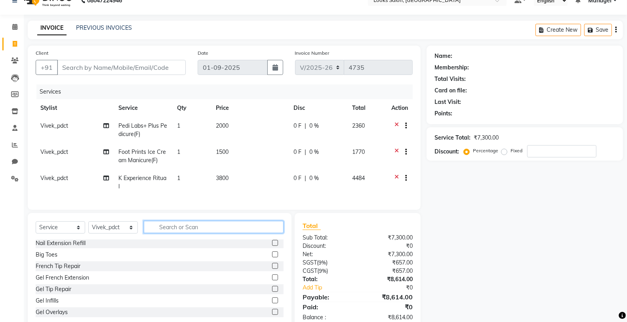
scroll to position [0, 0]
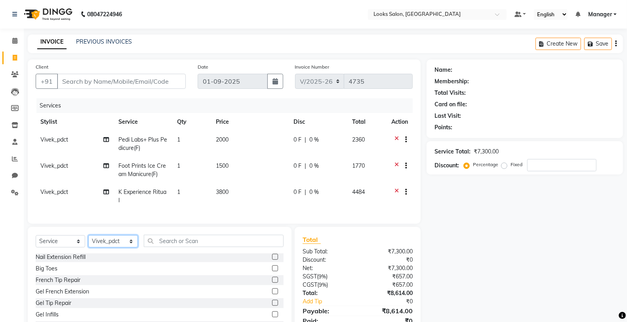
click at [122, 247] on select "Select Stylist Chandar_pdct Counter_Sales Damini_Mgr Deepak Deepanshu_pdct Kavi…" at bounding box center [113, 241] width 50 height 12
select select "75833"
click at [88, 242] on select "Select Stylist Chandar_pdct Counter_Sales Damini_Mgr Deepak Deepanshu_pdct Kavi…" at bounding box center [113, 241] width 50 height 12
click at [220, 247] on input "text" at bounding box center [214, 240] width 140 height 12
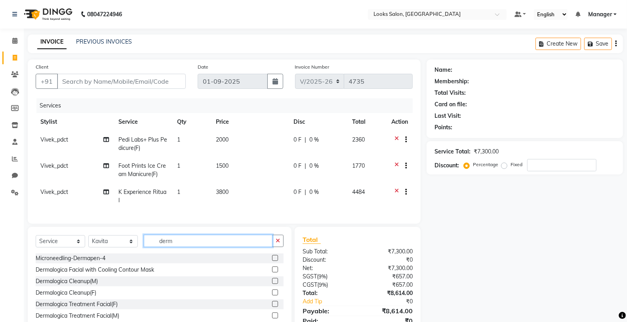
type input "derm"
click at [272, 272] on label at bounding box center [275, 269] width 6 height 6
click at [272, 272] on input "checkbox" at bounding box center [274, 269] width 5 height 5
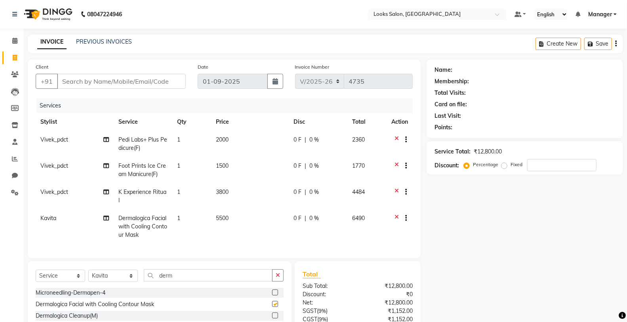
checkbox input "false"
click at [256, 221] on td "5500" at bounding box center [250, 226] width 78 height 34
select select "75833"
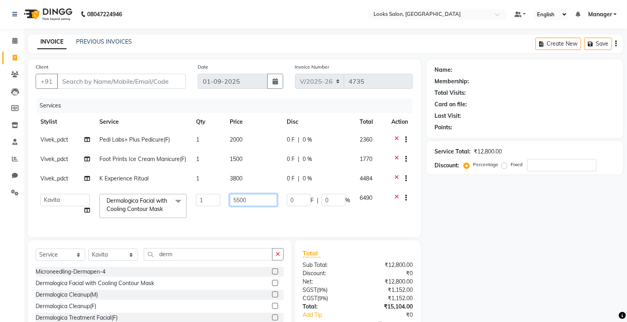
drag, startPoint x: 263, startPoint y: 204, endPoint x: 231, endPoint y: 204, distance: 31.7
click at [231, 204] on input "5500" at bounding box center [254, 200] width 48 height 12
type input "6000"
click at [274, 261] on div "Client +91 Date 01-09-2025 Invoice Number V/2025 V/2025-26 4735 Services Stylis…" at bounding box center [224, 207] width 405 height 297
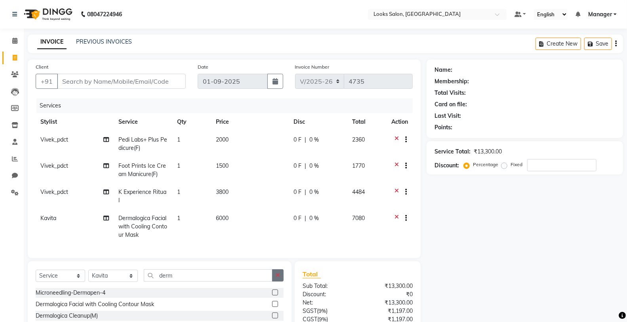
click at [274, 279] on button "button" at bounding box center [277, 275] width 11 height 12
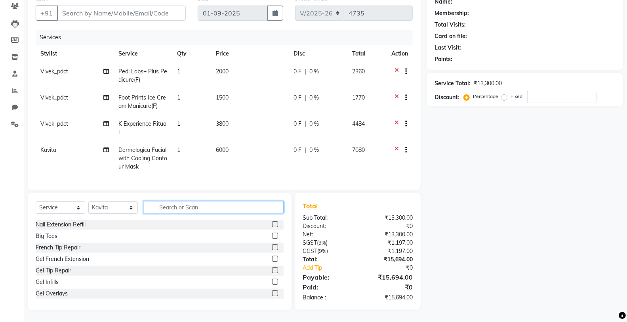
scroll to position [74, 0]
click at [74, 212] on select "Select Service Product Membership Package Voucher Prepaid Gift Card" at bounding box center [61, 207] width 50 height 12
select select "product"
click at [36, 201] on select "Select Service Product Membership Package Voucher Prepaid Gift Card" at bounding box center [61, 207] width 50 height 12
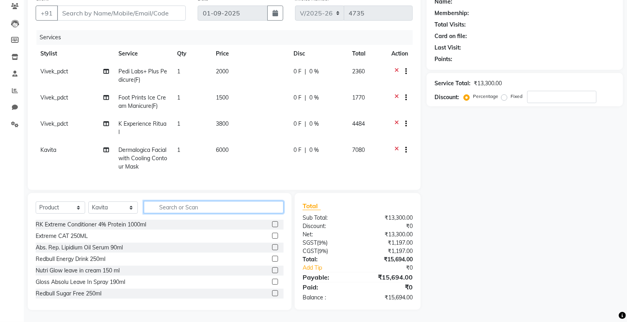
click at [189, 207] on input "text" at bounding box center [214, 207] width 140 height 12
type input "8904378101739"
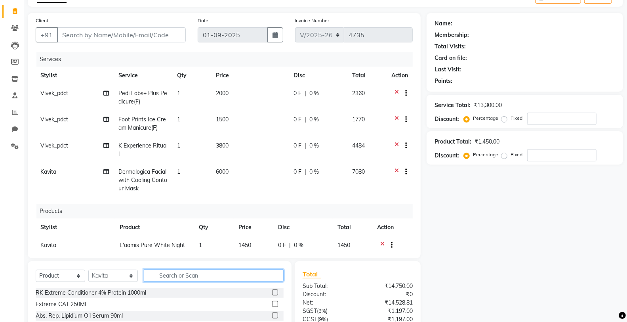
scroll to position [42, 0]
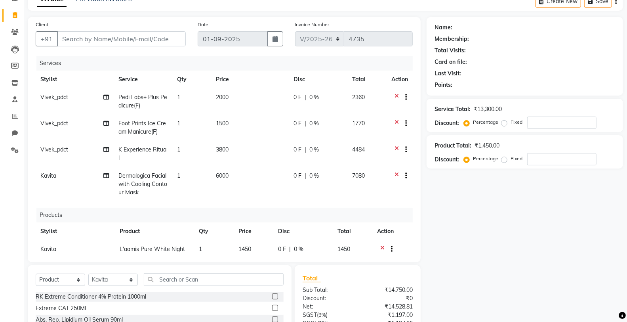
click at [251, 121] on td "1500" at bounding box center [250, 127] width 78 height 26
select select "89617"
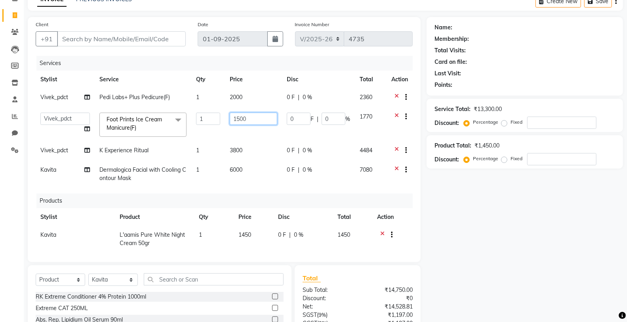
click at [263, 120] on input "1500" at bounding box center [254, 118] width 48 height 12
type input "1505"
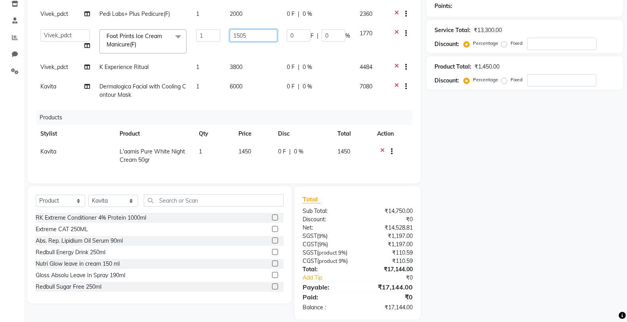
scroll to position [131, 0]
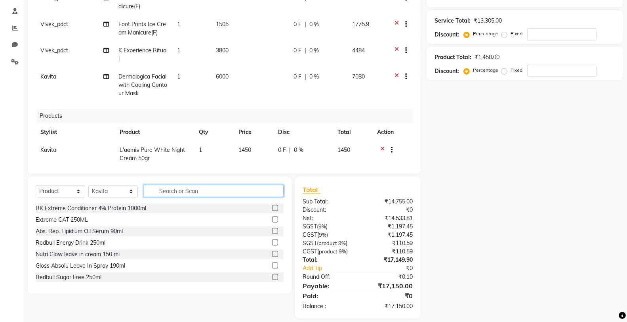
click at [231, 194] on input "text" at bounding box center [214, 191] width 140 height 12
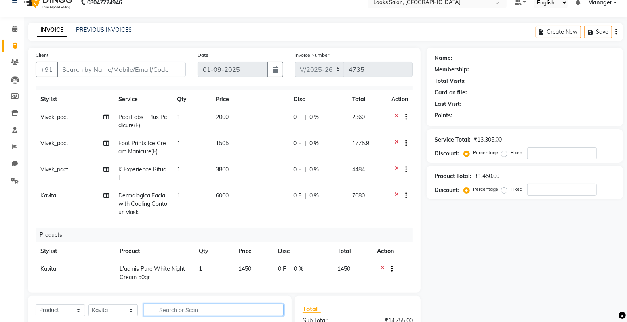
scroll to position [0, 0]
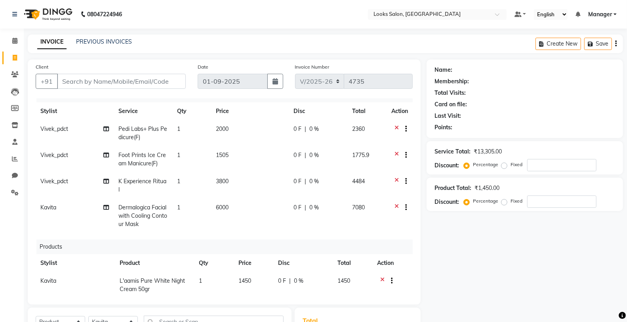
click at [162, 72] on div "Client +91" at bounding box center [111, 79] width 162 height 32
click at [169, 81] on input "Client" at bounding box center [121, 81] width 129 height 15
type input "N"
type input "0"
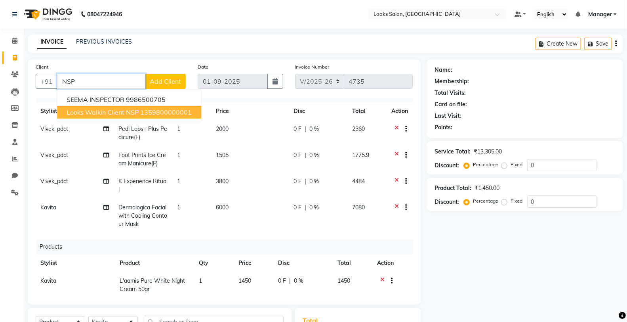
click at [141, 114] on ngb-highlight "1359800000001" at bounding box center [165, 112] width 51 height 8
type input "1359800000001"
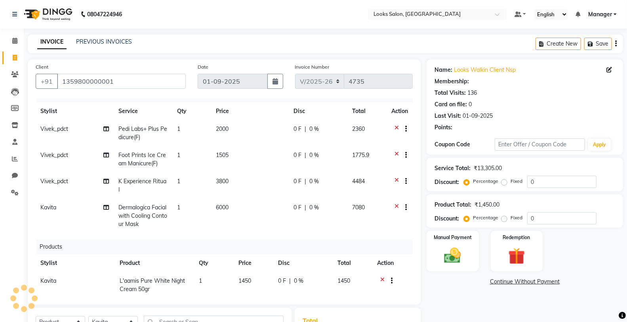
select select "1: Object"
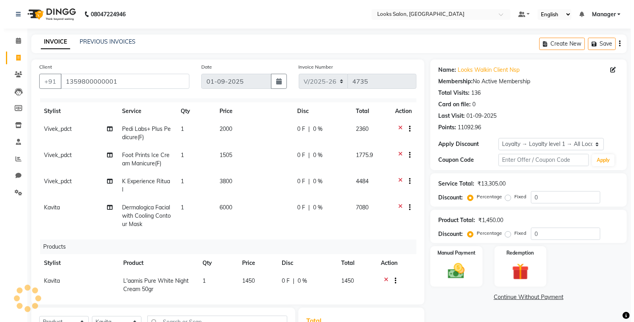
scroll to position [25, 0]
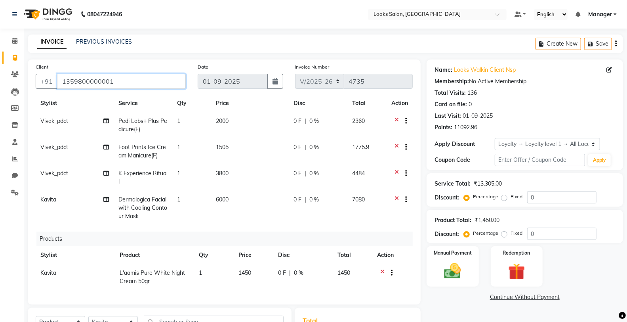
drag, startPoint x: 153, startPoint y: 79, endPoint x: 141, endPoint y: 76, distance: 12.7
click at [141, 76] on input "1359800000001" at bounding box center [121, 81] width 129 height 15
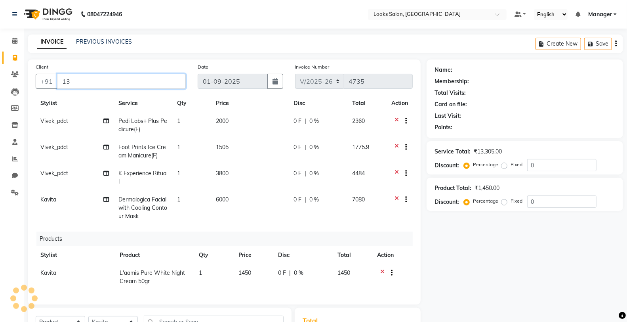
type input "1"
type input "6473311170"
click at [171, 81] on span "Add Client" at bounding box center [165, 81] width 31 height 8
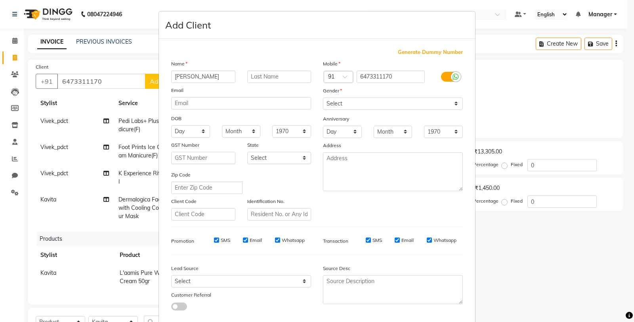
type input "[PERSON_NAME]"
type input "MAM"
click at [342, 105] on select "Select Male Female Other Prefer Not To Say" at bounding box center [393, 103] width 140 height 12
select select "female"
click at [323, 97] on select "Select Male Female Other Prefer Not To Say" at bounding box center [393, 103] width 140 height 12
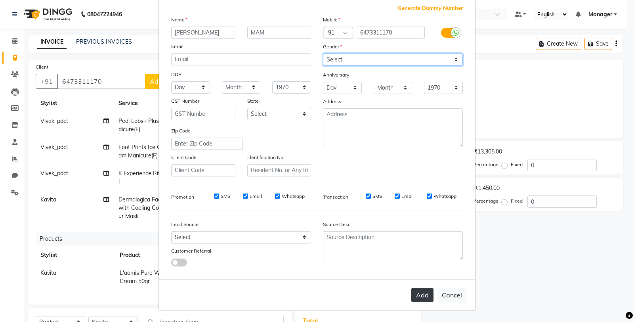
scroll to position [44, 0]
click at [415, 298] on button "Add" at bounding box center [422, 295] width 22 height 14
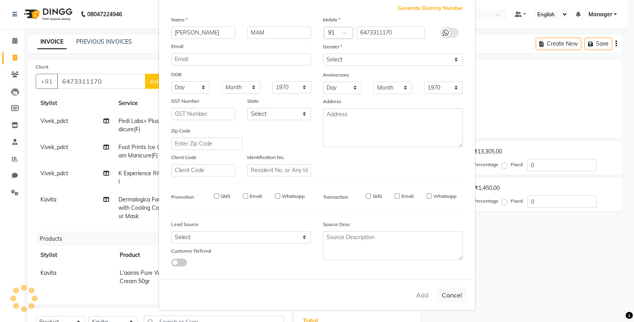
select select
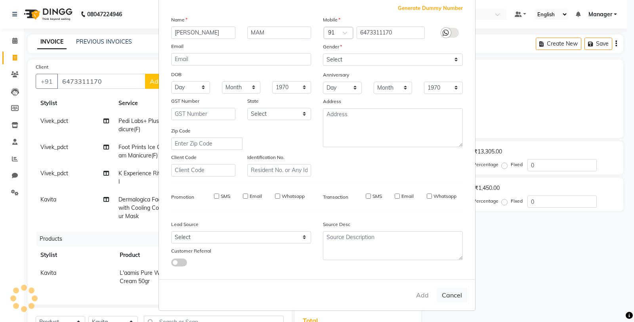
select select
checkbox input "false"
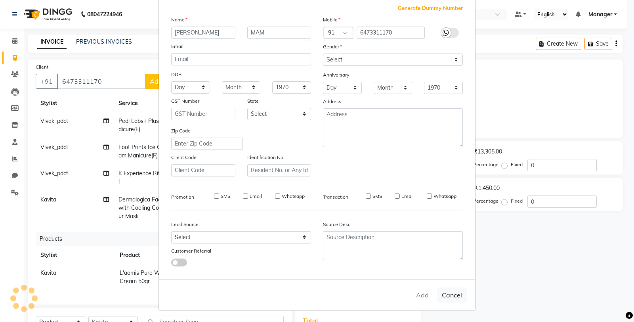
checkbox input "false"
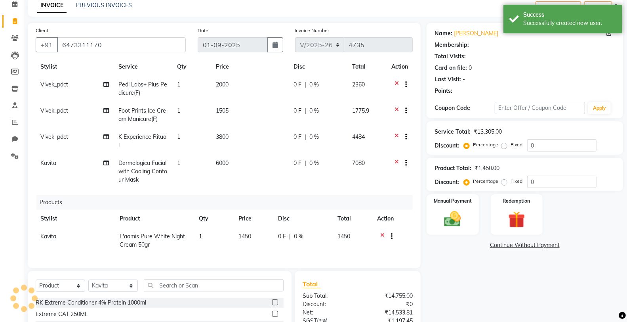
select select "1: Object"
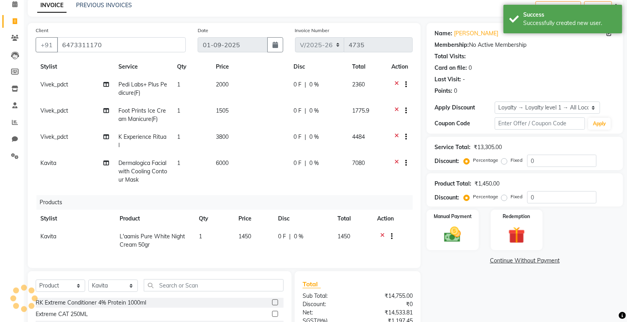
scroll to position [132, 0]
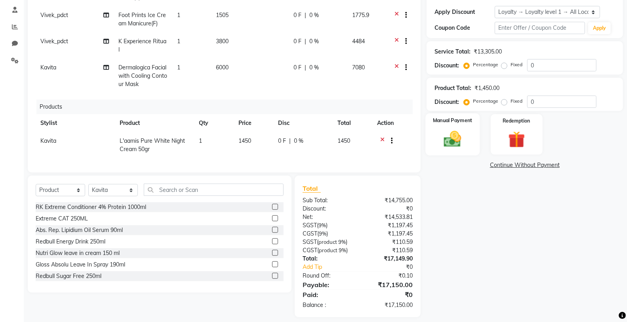
click at [438, 142] on div "Manual Payment" at bounding box center [452, 134] width 54 height 42
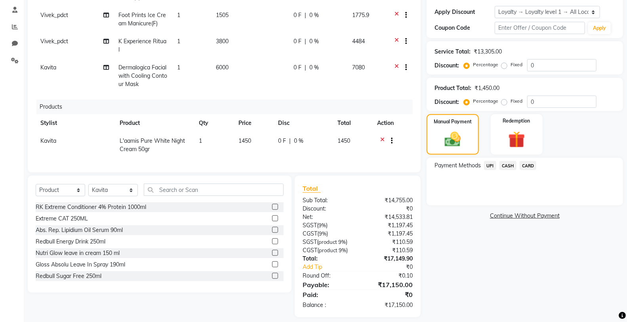
click at [528, 164] on span "CARD" at bounding box center [528, 165] width 17 height 9
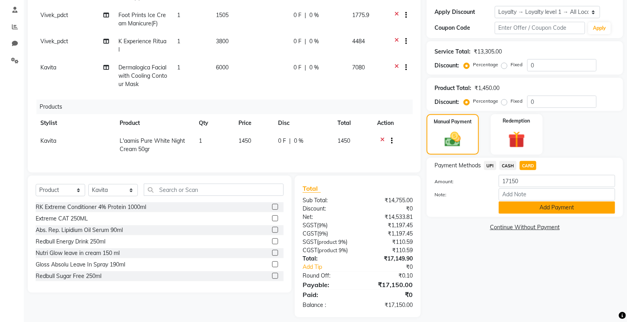
click at [529, 202] on button "Add Payment" at bounding box center [557, 207] width 116 height 12
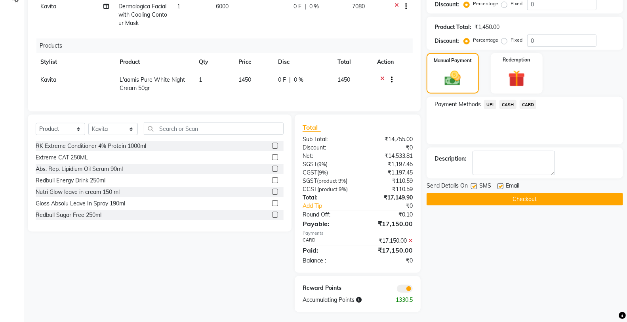
scroll to position [195, 0]
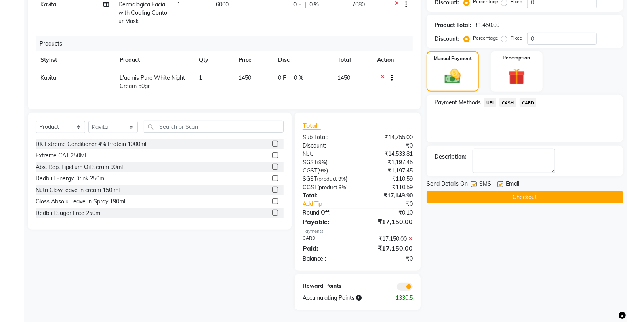
drag, startPoint x: 474, startPoint y: 183, endPoint x: 475, endPoint y: 196, distance: 13.1
click at [475, 184] on label at bounding box center [474, 184] width 6 height 6
click at [475, 184] on input "checkbox" at bounding box center [473, 184] width 5 height 5
checkbox input "false"
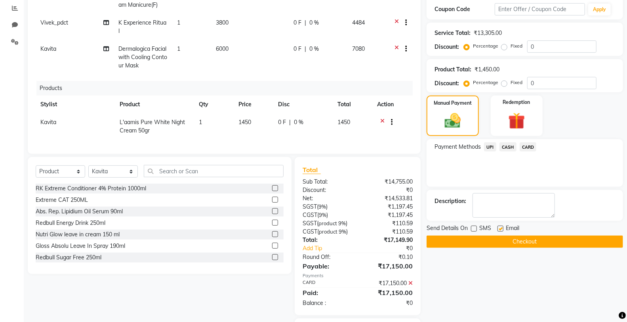
scroll to position [151, 0]
click at [463, 240] on button "Checkout" at bounding box center [525, 241] width 196 height 12
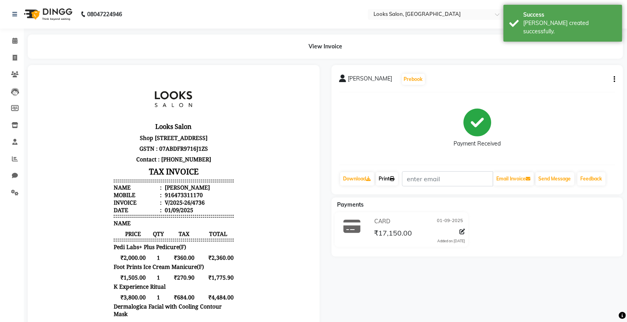
drag, startPoint x: 392, startPoint y: 176, endPoint x: 396, endPoint y: 176, distance: 4.4
click at [392, 176] on link "Print" at bounding box center [387, 178] width 22 height 13
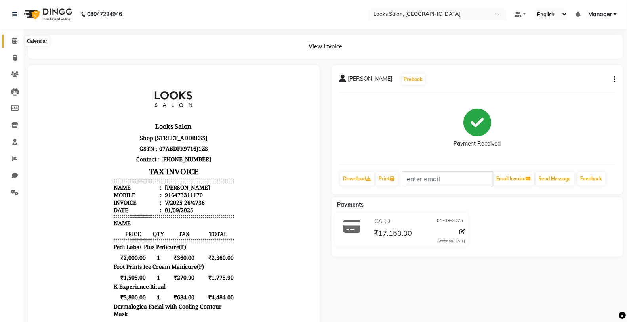
click at [11, 39] on span at bounding box center [15, 40] width 14 height 9
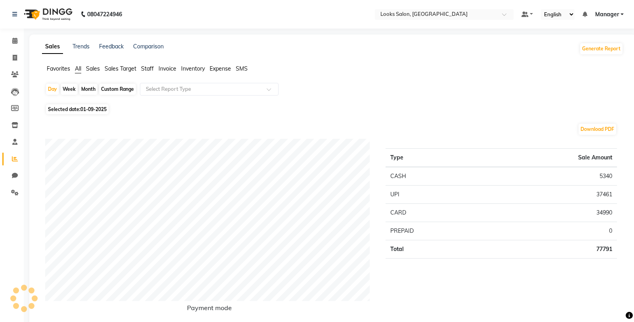
drag, startPoint x: 0, startPoint y: 0, endPoint x: 218, endPoint y: 107, distance: 243.2
click at [148, 71] on span "Staff" at bounding box center [147, 68] width 13 height 7
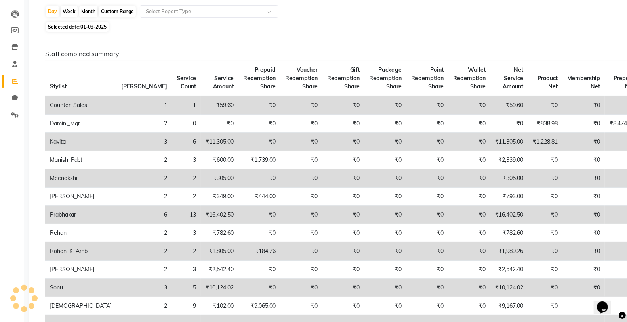
scroll to position [176, 0]
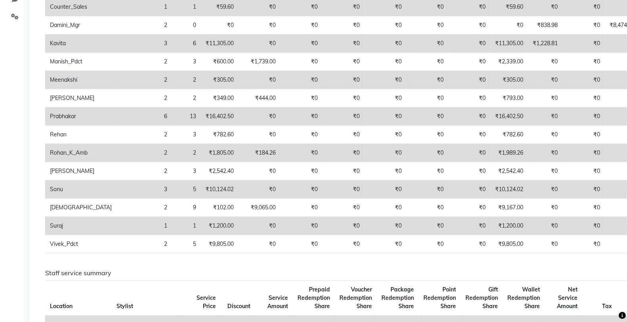
click at [490, 44] on td "₹11,305.00" at bounding box center [509, 43] width 38 height 18
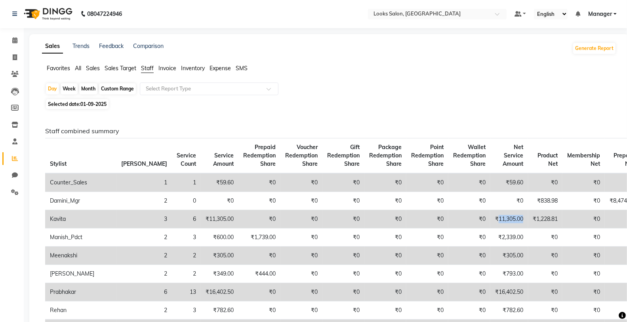
scroll to position [0, 0]
drag, startPoint x: 15, startPoint y: 40, endPoint x: 165, endPoint y: 3, distance: 154.1
click at [15, 40] on icon at bounding box center [14, 41] width 5 height 6
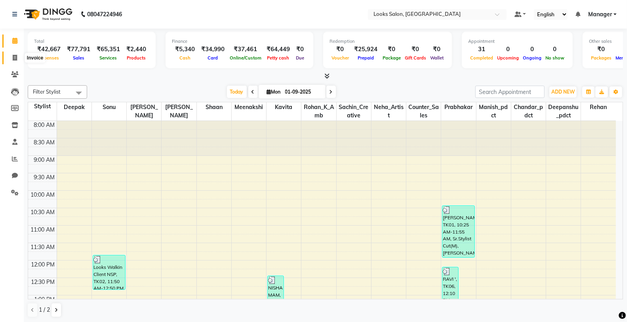
click at [13, 55] on icon at bounding box center [15, 58] width 4 height 6
select select "service"
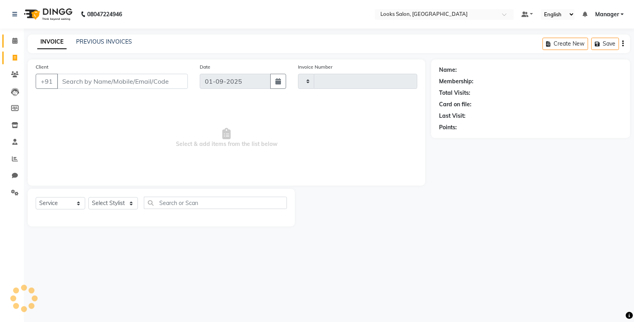
type input "4739"
select select "8125"
click at [15, 42] on icon at bounding box center [14, 41] width 5 height 6
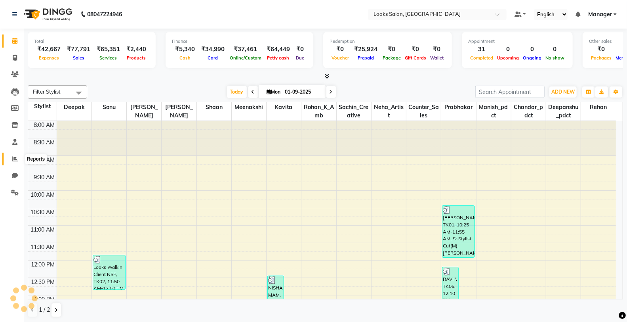
click at [10, 160] on span at bounding box center [15, 158] width 14 height 9
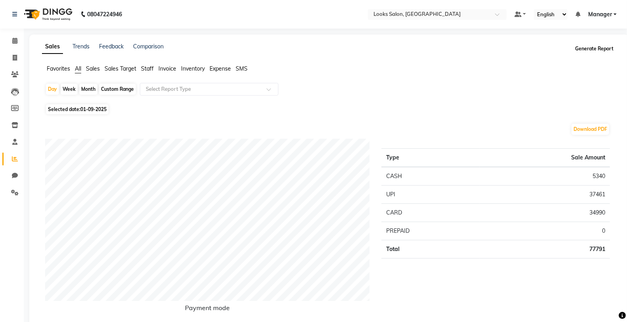
click at [602, 50] on button "Generate Report" at bounding box center [594, 48] width 42 height 11
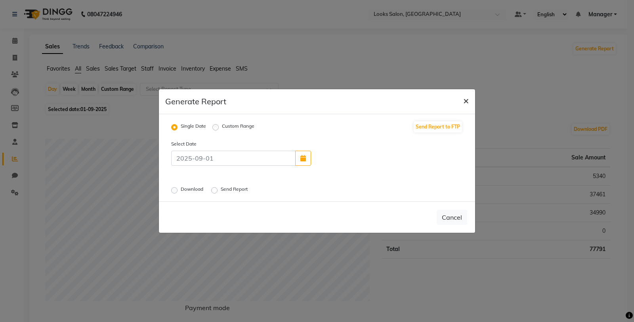
drag, startPoint x: 465, startPoint y: 101, endPoint x: 232, endPoint y: 98, distance: 233.3
click at [465, 101] on span "×" at bounding box center [466, 100] width 6 height 12
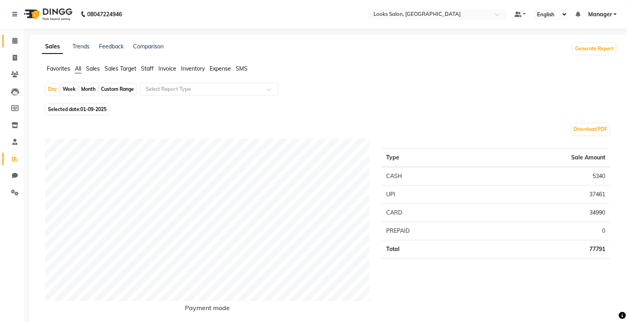
click at [12, 36] on link "Calendar" at bounding box center [11, 40] width 19 height 13
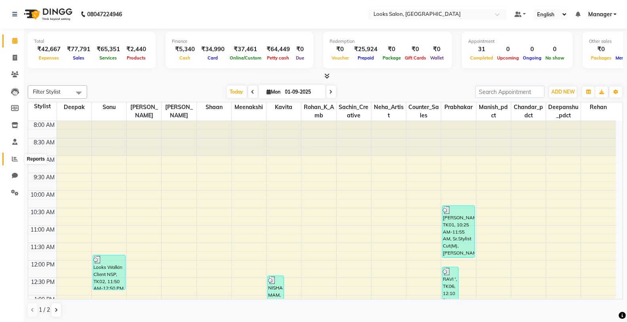
click at [12, 160] on icon at bounding box center [15, 159] width 6 height 6
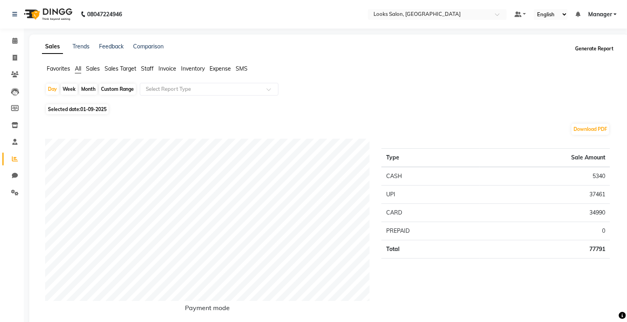
click at [585, 51] on button "Generate Report" at bounding box center [594, 48] width 42 height 11
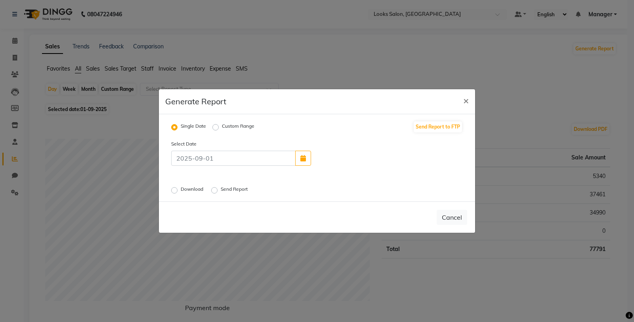
click at [221, 190] on label "Send Report" at bounding box center [235, 190] width 29 height 10
click at [218, 190] on input "Send Report" at bounding box center [216, 190] width 6 height 6
click at [472, 217] on div "Cancel Send" at bounding box center [317, 216] width 316 height 31
click at [464, 217] on button "Send" at bounding box center [454, 217] width 25 height 14
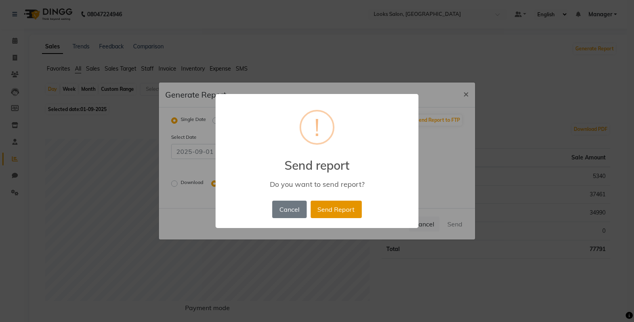
click at [341, 205] on button "Send Report" at bounding box center [335, 208] width 51 height 17
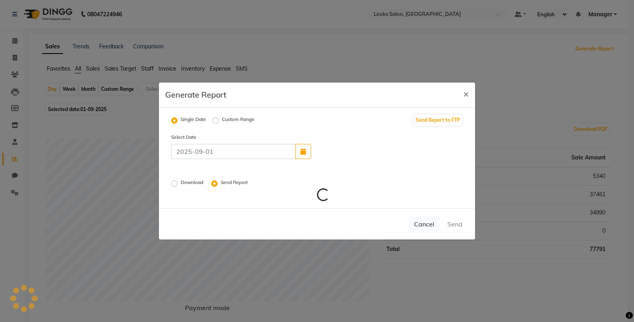
radio input "false"
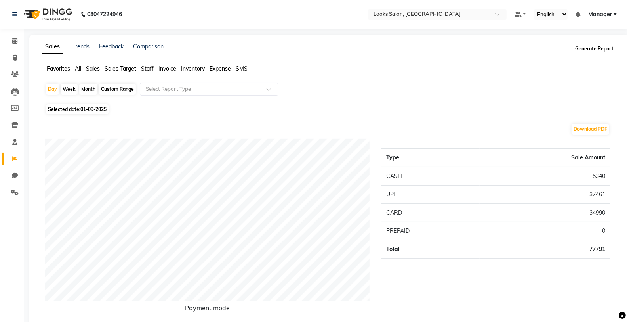
click at [595, 50] on button "Generate Report" at bounding box center [594, 48] width 42 height 11
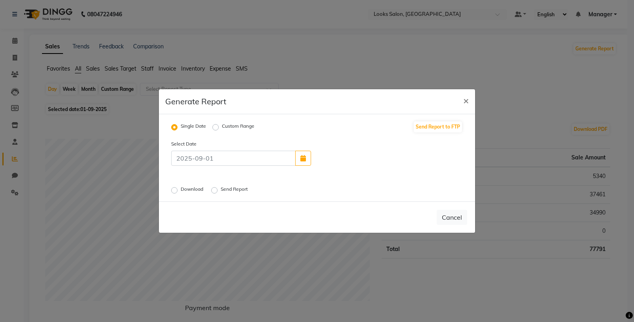
click at [181, 189] on label "Download" at bounding box center [193, 190] width 24 height 10
click at [173, 189] on input "Download" at bounding box center [176, 190] width 6 height 6
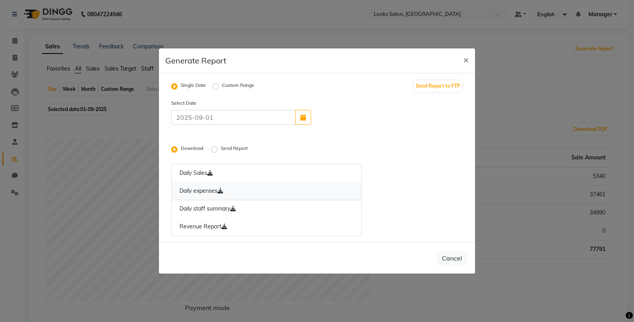
click at [220, 189] on icon at bounding box center [220, 191] width 6 height 6
drag, startPoint x: 244, startPoint y: 214, endPoint x: 239, endPoint y: 208, distance: 7.7
click at [242, 211] on link "Daily staff summary" at bounding box center [266, 209] width 190 height 18
click at [467, 59] on span "×" at bounding box center [466, 59] width 6 height 12
radio input "false"
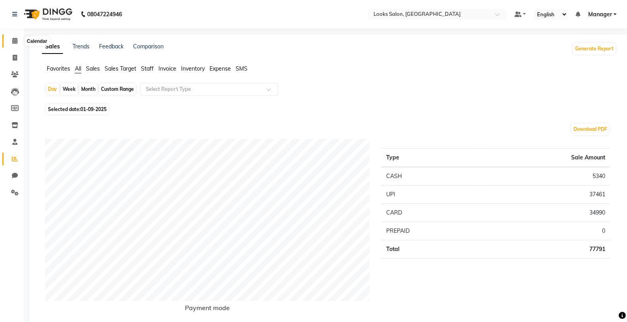
click at [13, 38] on icon at bounding box center [14, 41] width 5 height 6
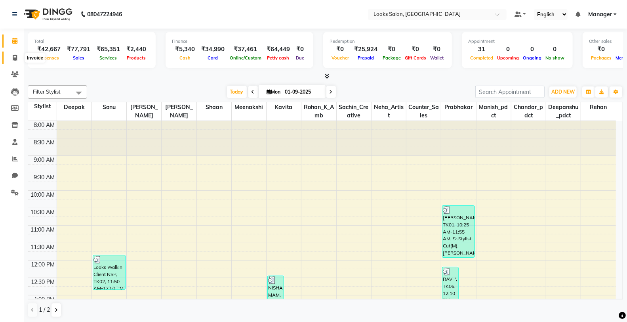
click at [15, 54] on span at bounding box center [15, 57] width 14 height 9
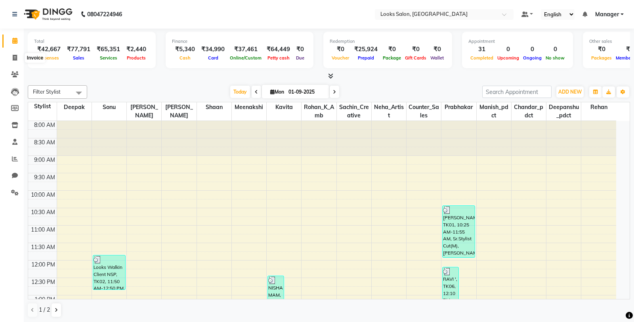
select select "service"
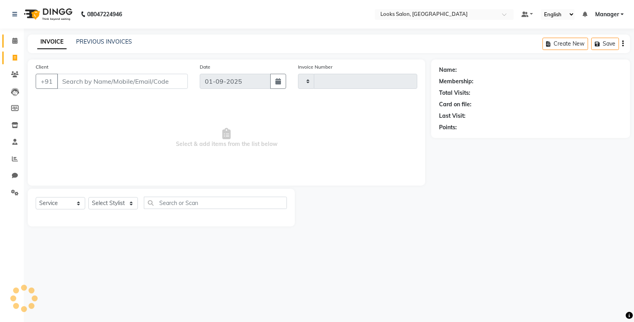
type input "4739"
select select "8125"
click at [17, 41] on icon at bounding box center [14, 41] width 5 height 6
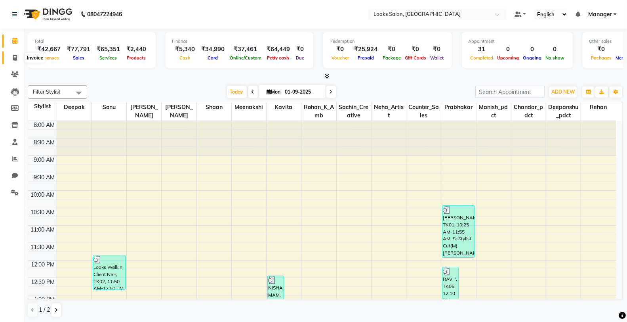
click at [13, 59] on icon at bounding box center [15, 58] width 4 height 6
select select "8125"
select select "service"
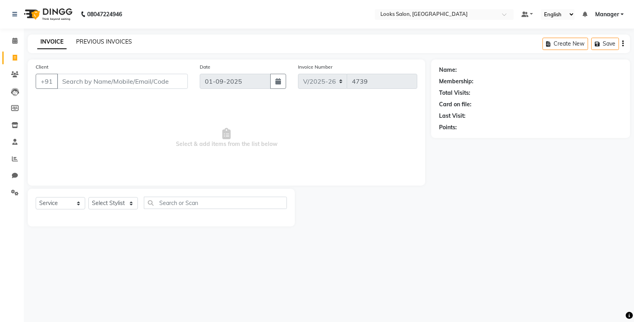
click at [88, 42] on link "PREVIOUS INVOICES" at bounding box center [104, 41] width 56 height 7
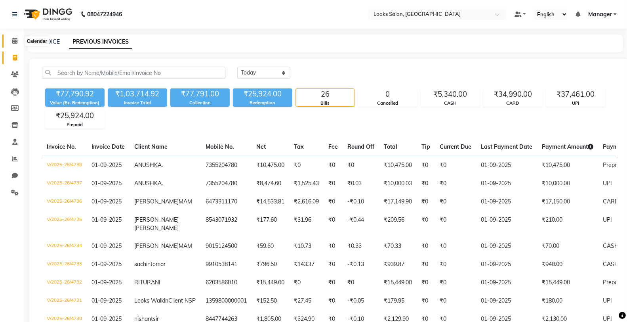
click at [16, 42] on icon at bounding box center [14, 41] width 5 height 6
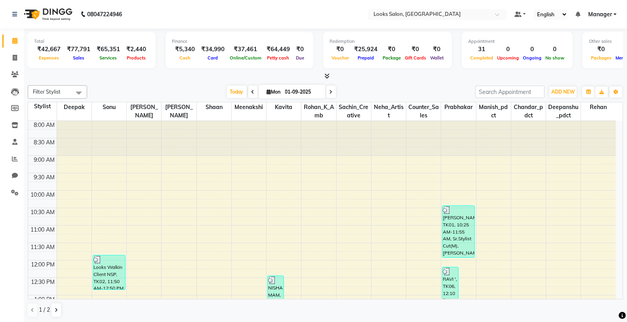
click at [282, 48] on div "₹64,449" at bounding box center [278, 49] width 30 height 9
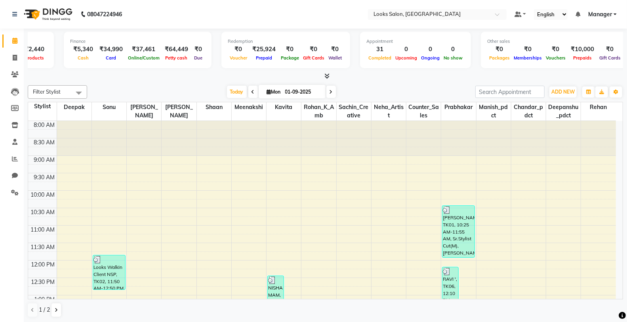
scroll to position [0, 105]
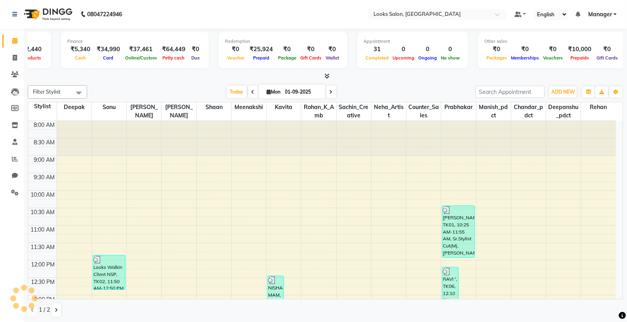
click at [40, 48] on div "₹2,440" at bounding box center [32, 49] width 26 height 9
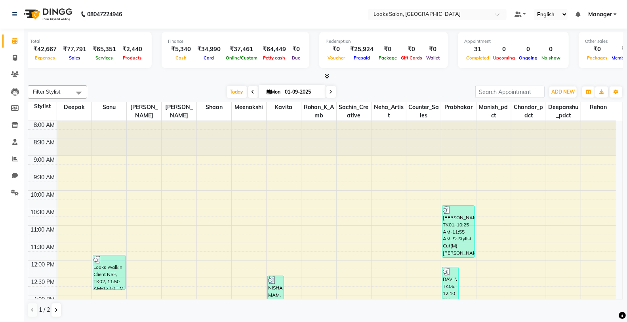
scroll to position [0, 0]
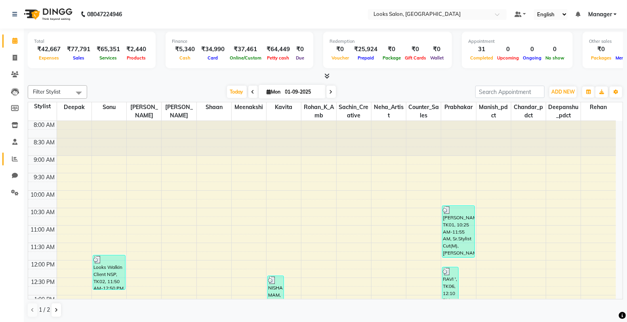
click at [15, 153] on link "Reports" at bounding box center [11, 158] width 19 height 13
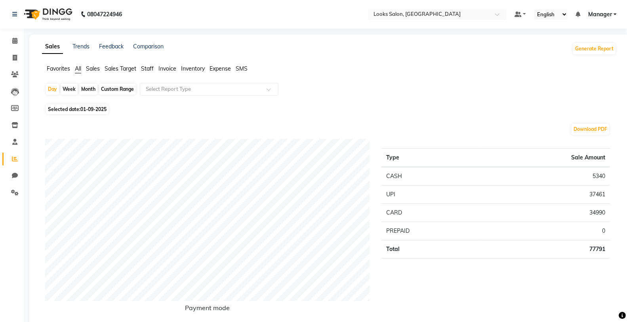
click at [146, 67] on span "Staff" at bounding box center [147, 68] width 13 height 7
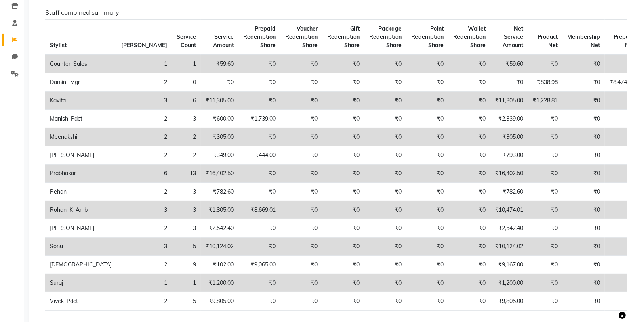
scroll to position [132, 0]
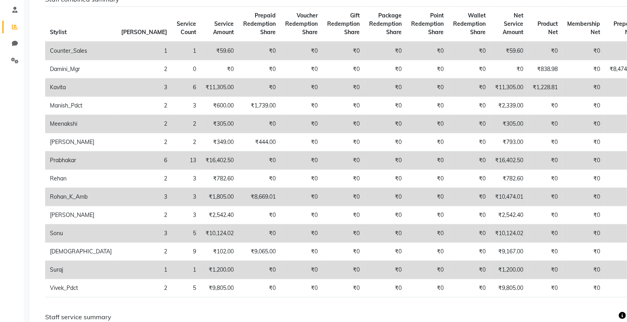
click at [490, 196] on td "₹10,474.01" at bounding box center [509, 197] width 38 height 18
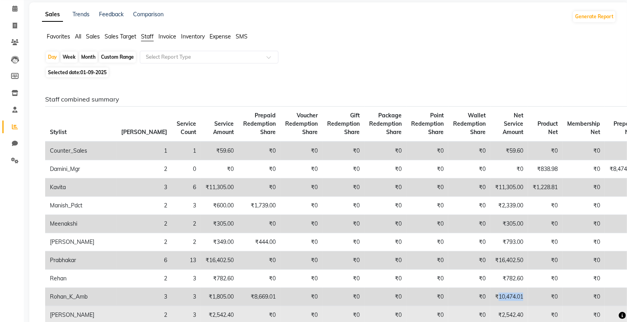
scroll to position [0, 0]
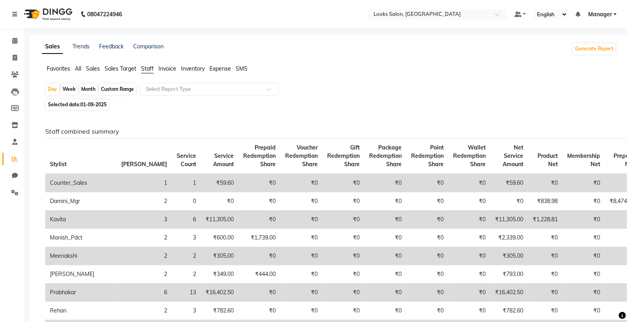
click at [16, 43] on icon at bounding box center [14, 41] width 5 height 6
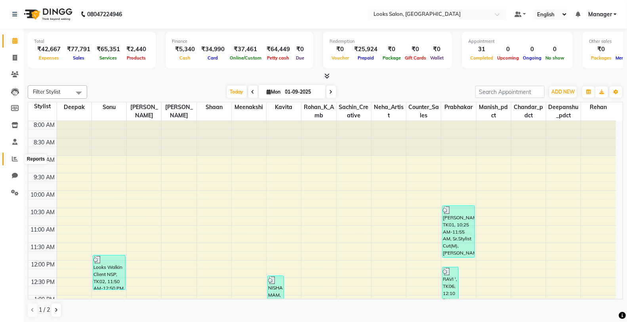
click at [15, 161] on icon at bounding box center [15, 159] width 6 height 6
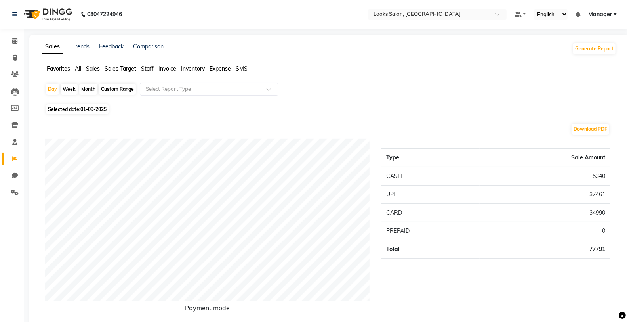
click at [149, 70] on span "Staff" at bounding box center [147, 68] width 13 height 7
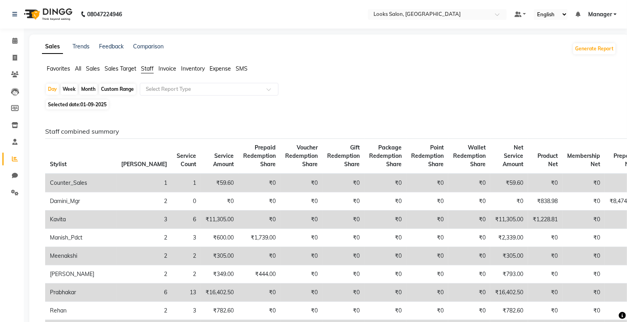
scroll to position [132, 0]
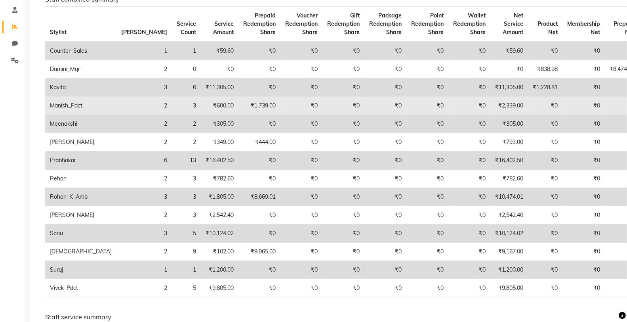
click at [490, 102] on td "₹2,339.00" at bounding box center [509, 106] width 38 height 18
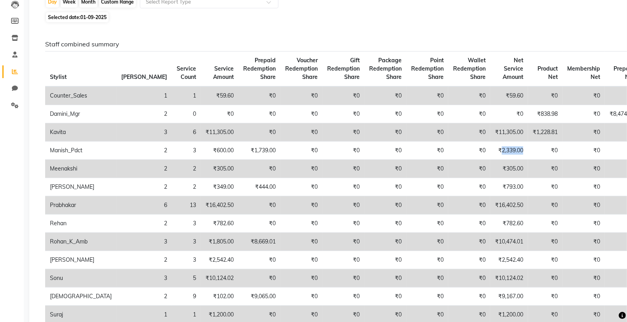
scroll to position [0, 0]
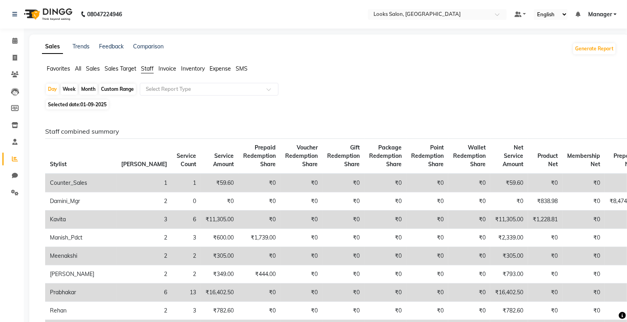
click at [211, 95] on div "Day Week Month Custom Range Select Report Type" at bounding box center [329, 90] width 568 height 14
click at [215, 88] on input "text" at bounding box center [201, 89] width 114 height 8
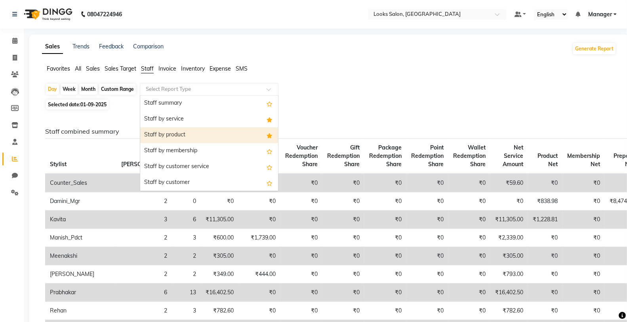
click at [196, 129] on div "Staff by product" at bounding box center [209, 135] width 138 height 16
select select "full_report"
select select "csv"
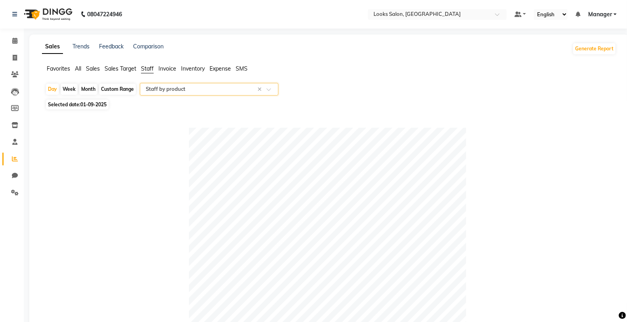
click at [213, 90] on input "text" at bounding box center [201, 89] width 114 height 8
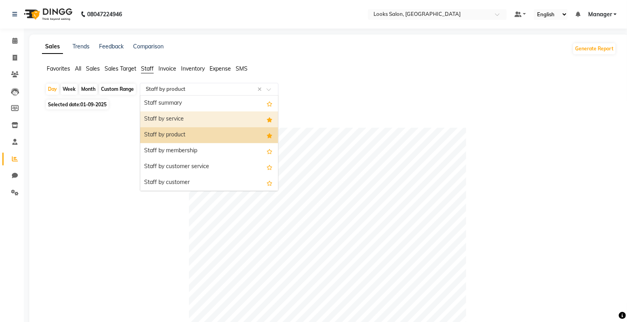
click at [209, 115] on div "Staff by service" at bounding box center [209, 119] width 138 height 16
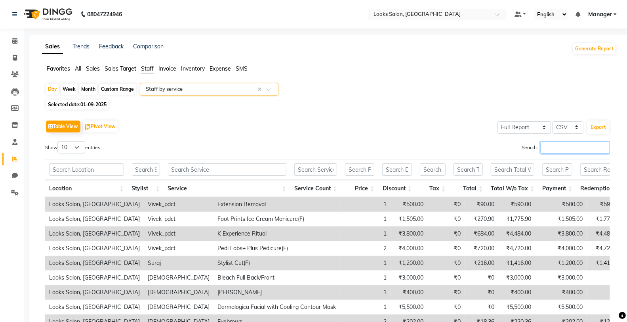
click at [545, 148] on input "Search:" at bounding box center [575, 147] width 69 height 12
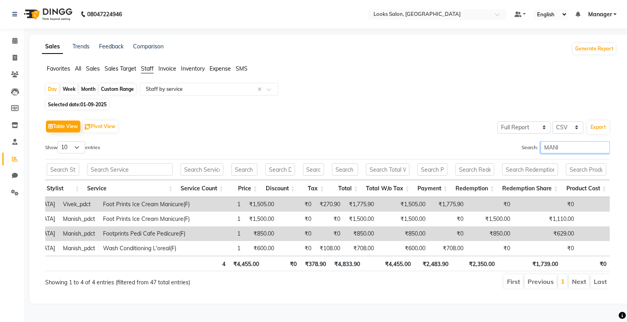
type input "MANI"
click at [19, 42] on span at bounding box center [15, 40] width 14 height 9
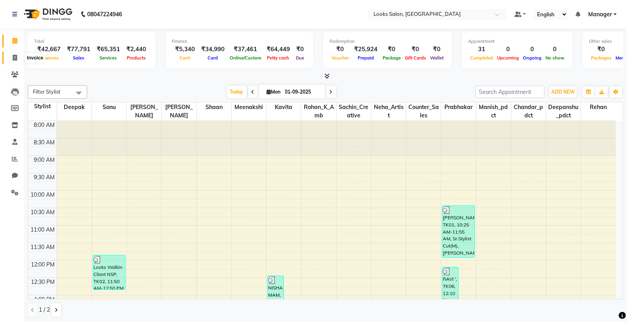
click at [16, 55] on icon at bounding box center [15, 58] width 4 height 6
select select "service"
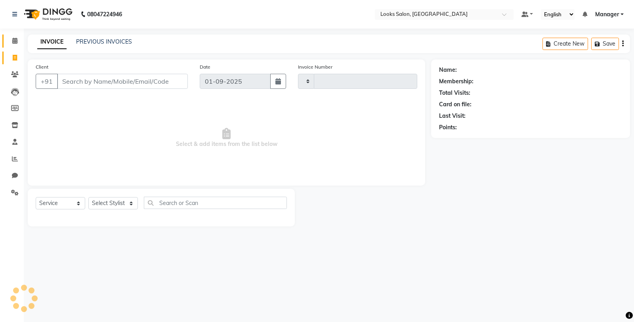
type input "4739"
select select "8125"
click at [17, 41] on icon at bounding box center [14, 41] width 5 height 6
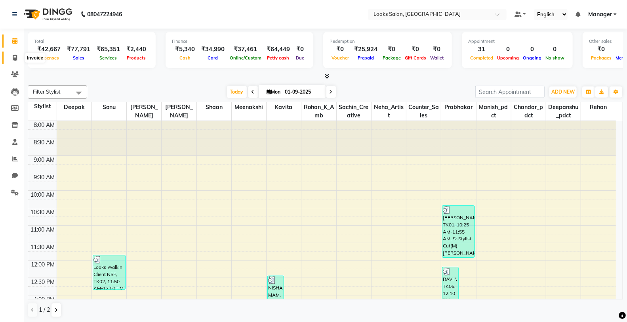
click at [17, 56] on span at bounding box center [15, 57] width 14 height 9
select select "8125"
select select "service"
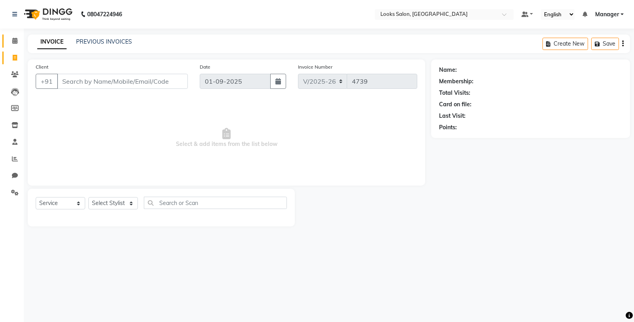
click at [14, 34] on link "Calendar" at bounding box center [11, 40] width 19 height 13
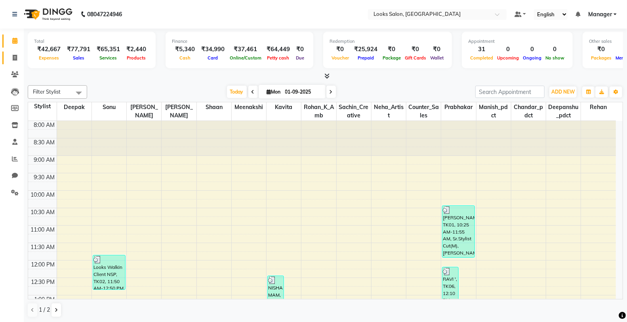
click at [11, 52] on link "Invoice" at bounding box center [11, 57] width 19 height 13
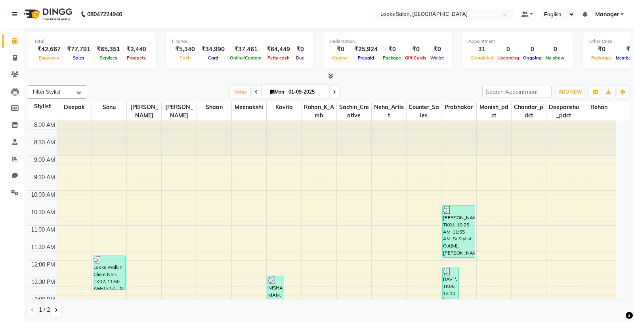
select select "8125"
select select "service"
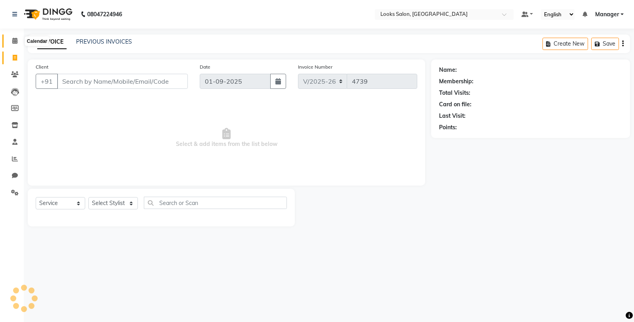
click at [16, 42] on icon at bounding box center [14, 41] width 5 height 6
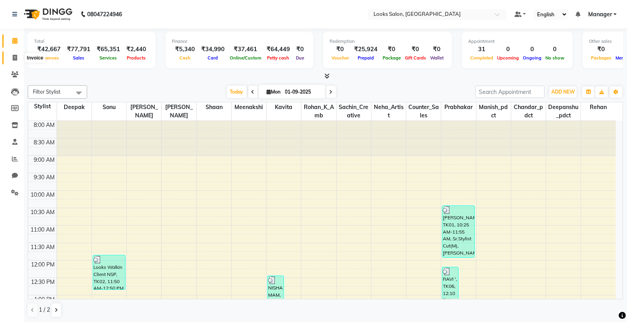
click at [12, 54] on span at bounding box center [15, 57] width 14 height 9
select select "service"
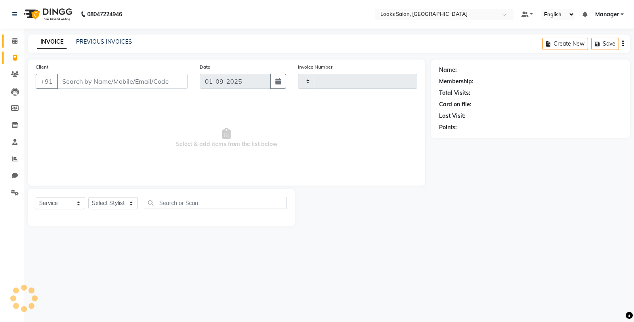
type input "4739"
select select "8125"
click at [18, 40] on span at bounding box center [15, 40] width 14 height 9
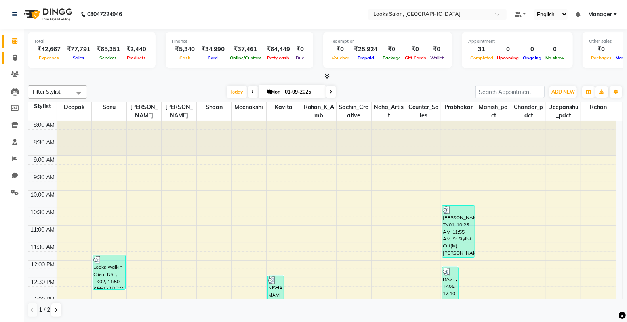
click at [12, 53] on link "Invoice" at bounding box center [11, 57] width 19 height 13
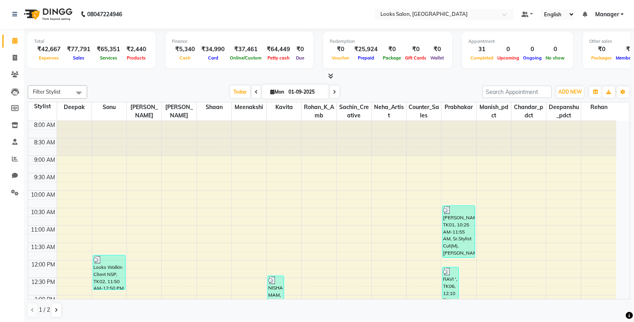
select select "8125"
select select "service"
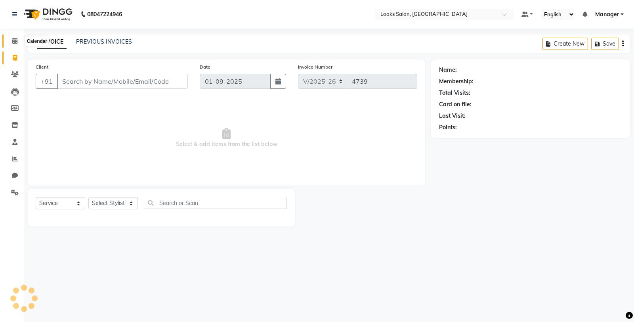
click at [12, 40] on icon at bounding box center [14, 41] width 5 height 6
